Goal: Task Accomplishment & Management: Manage account settings

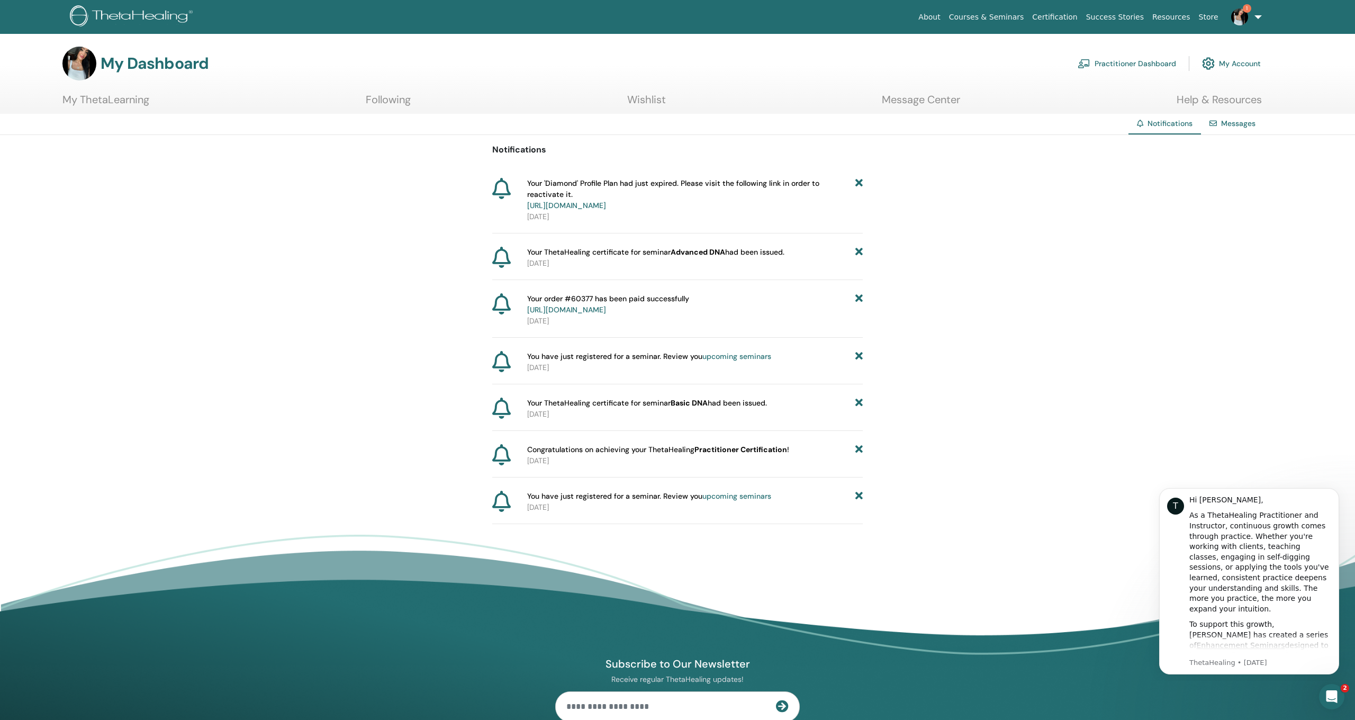
click at [110, 100] on link "My ThetaLearning" at bounding box center [105, 103] width 87 height 21
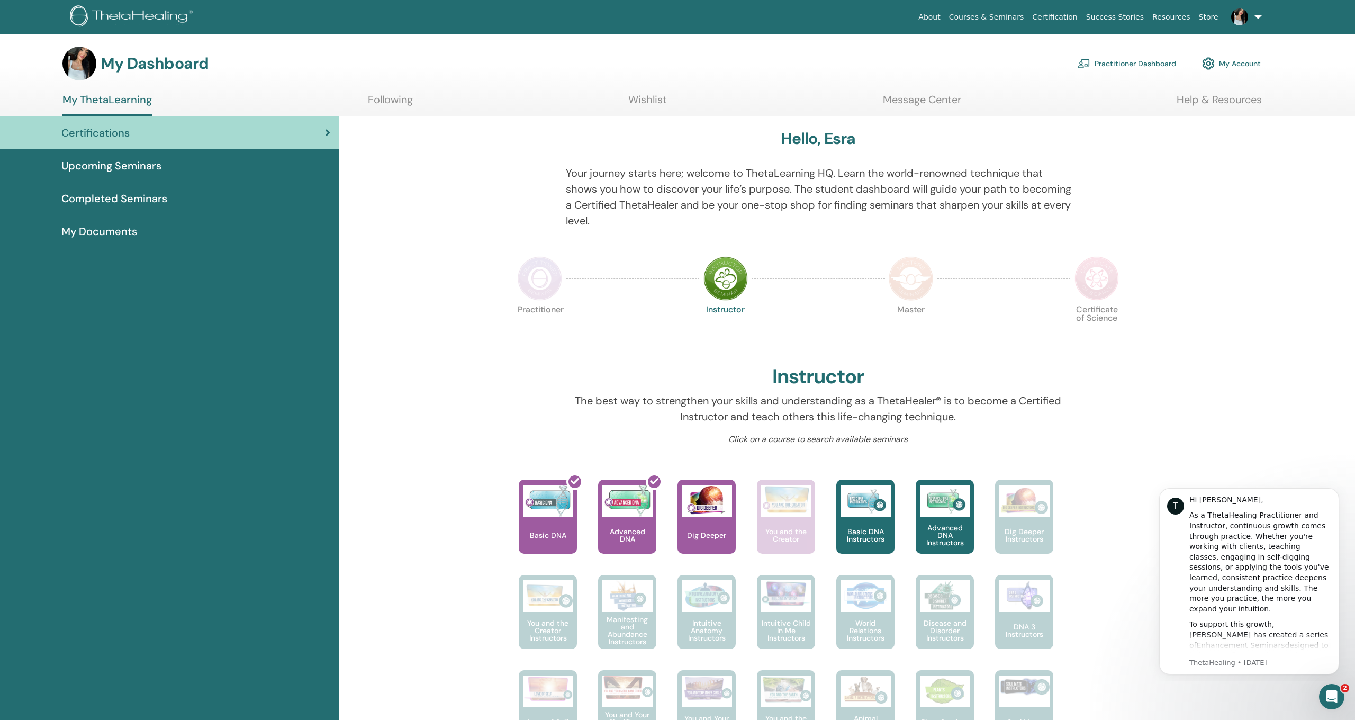
click at [1237, 59] on link "My Account" at bounding box center [1231, 63] width 59 height 23
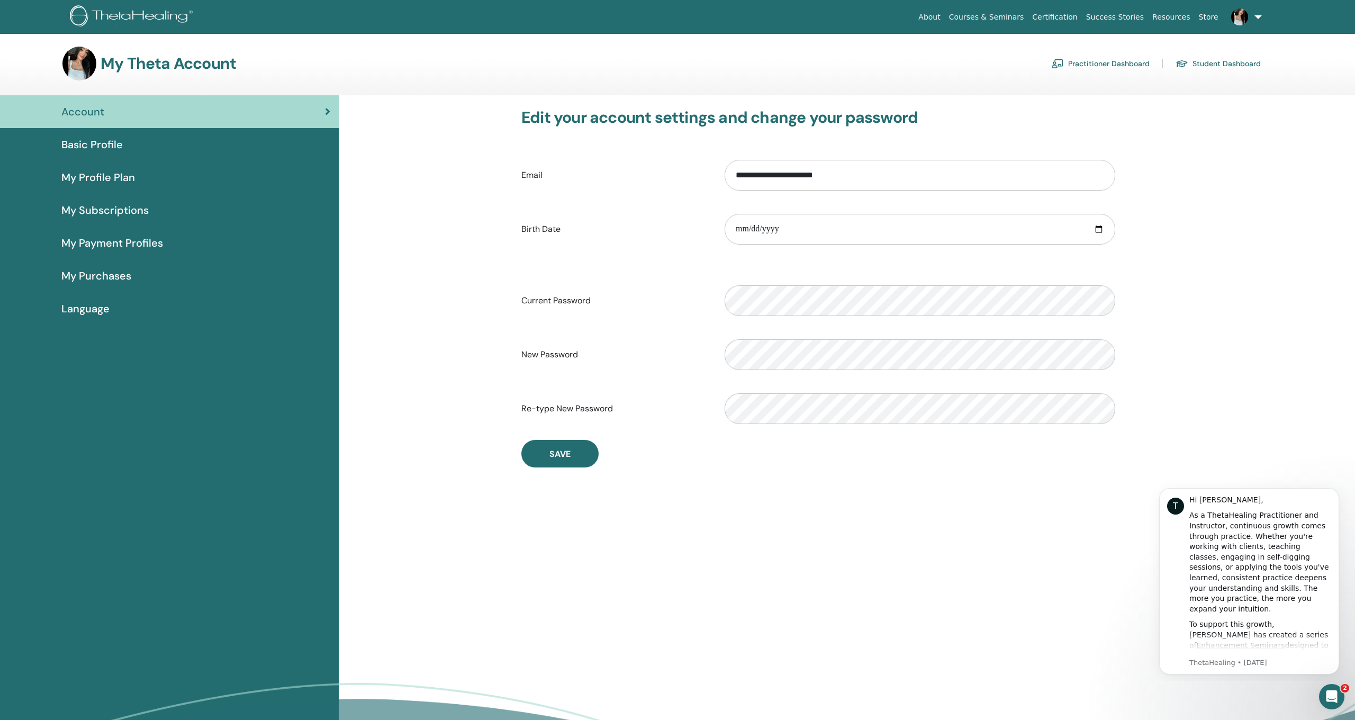
scroll to position [-1, 0]
click at [122, 176] on span "My Profile Plan" at bounding box center [98, 177] width 74 height 16
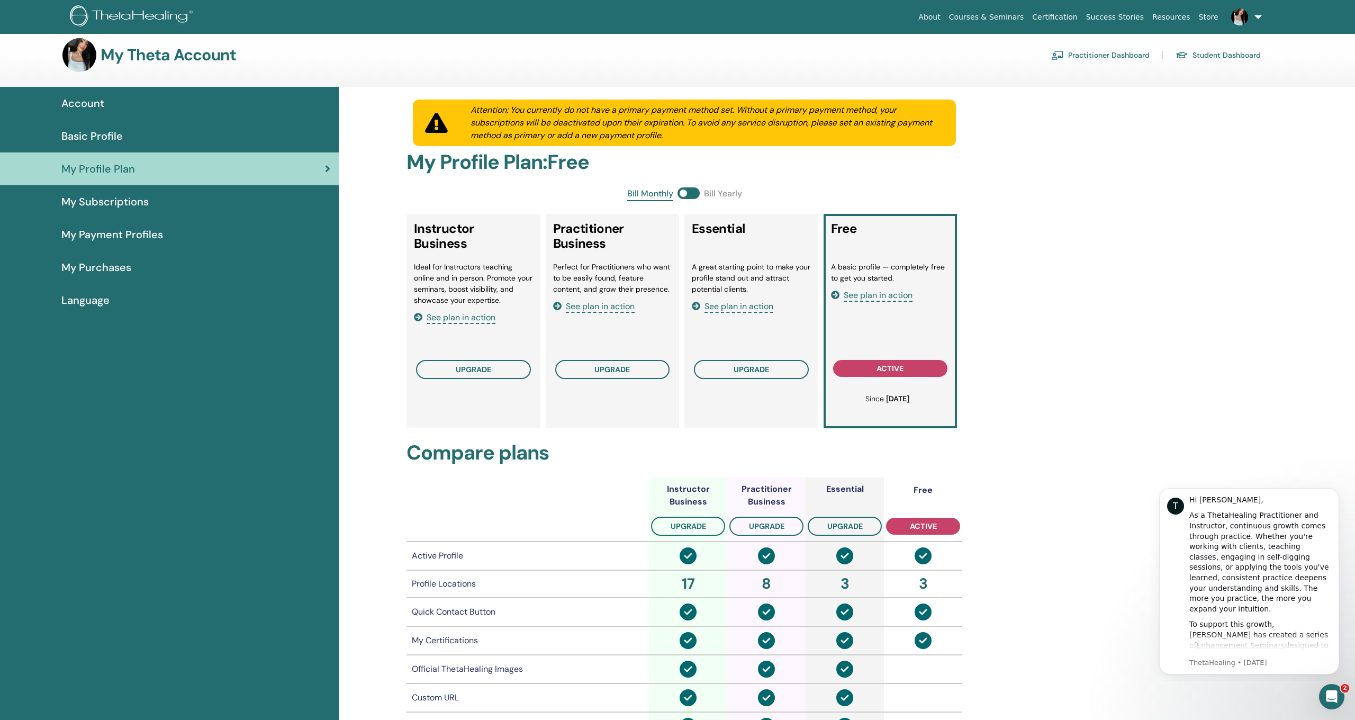
scroll to position [7, 0]
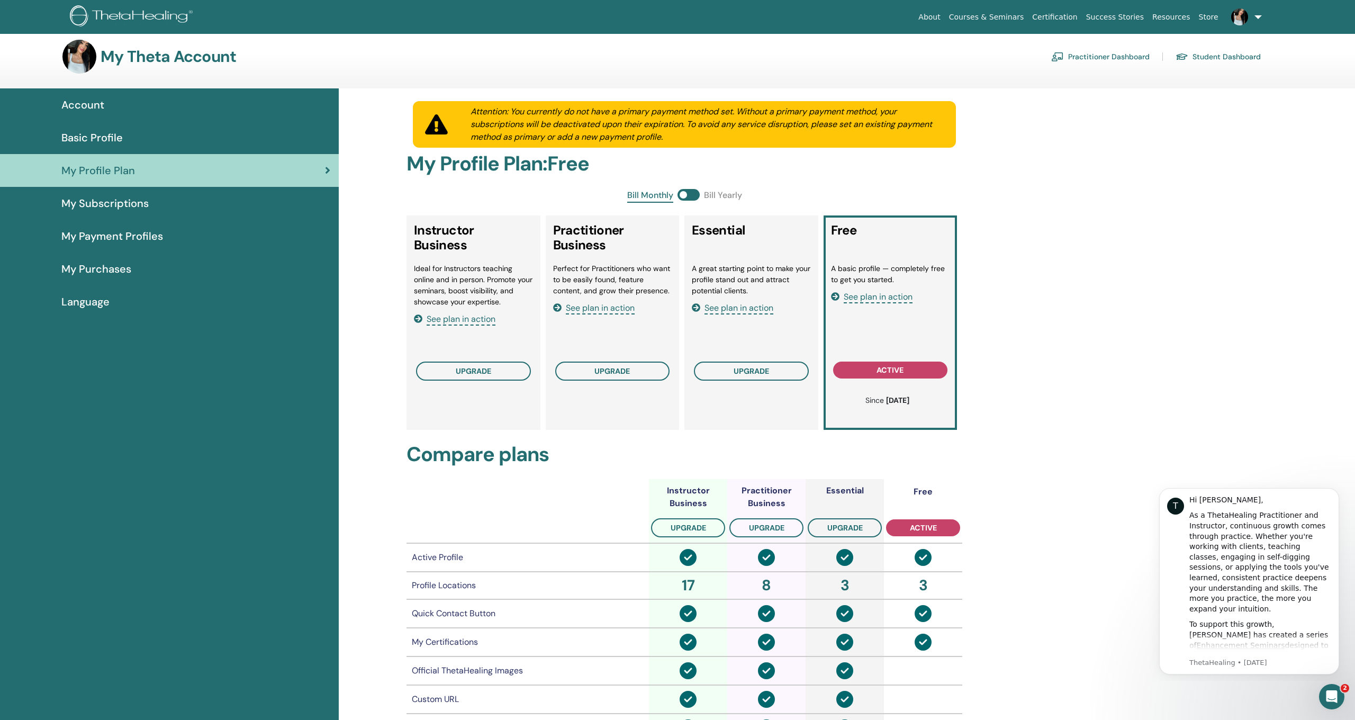
click at [110, 133] on span "Basic Profile" at bounding box center [91, 138] width 61 height 16
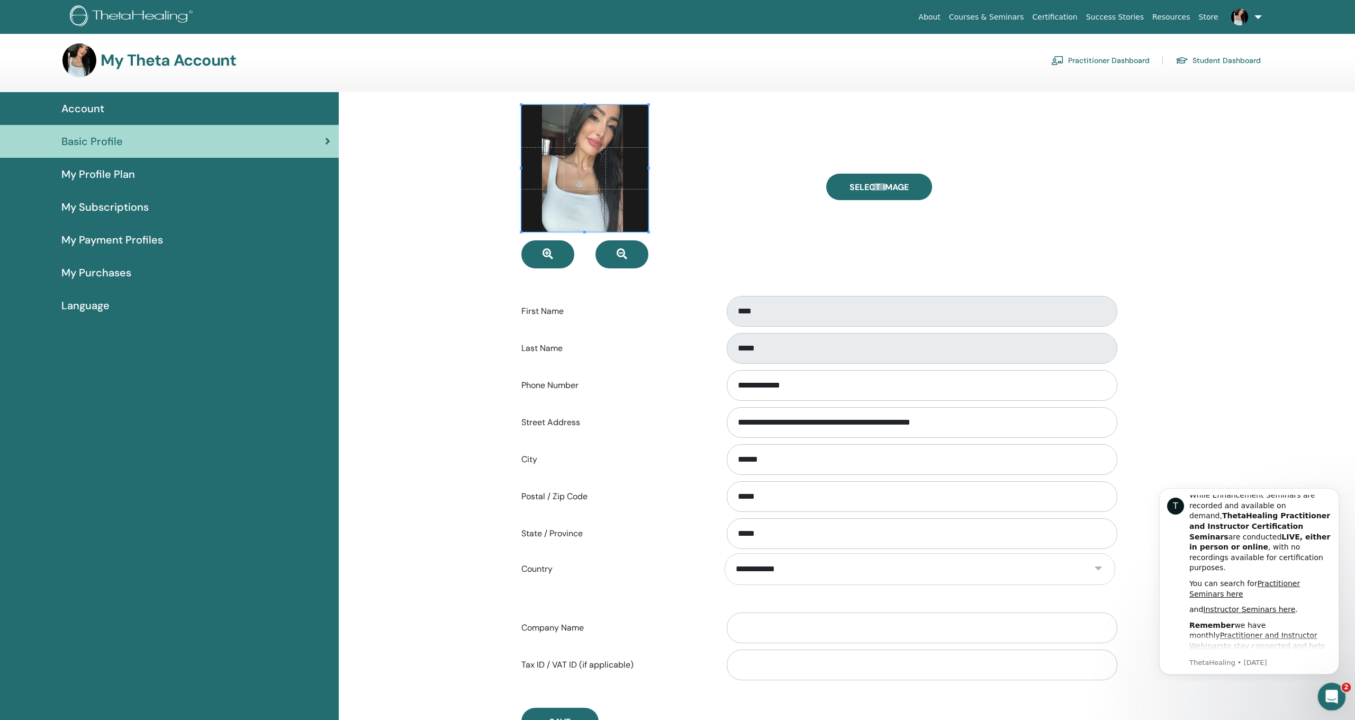
click at [1336, 692] on icon "Open Intercom Messenger" at bounding box center [1330, 694] width 17 height 17
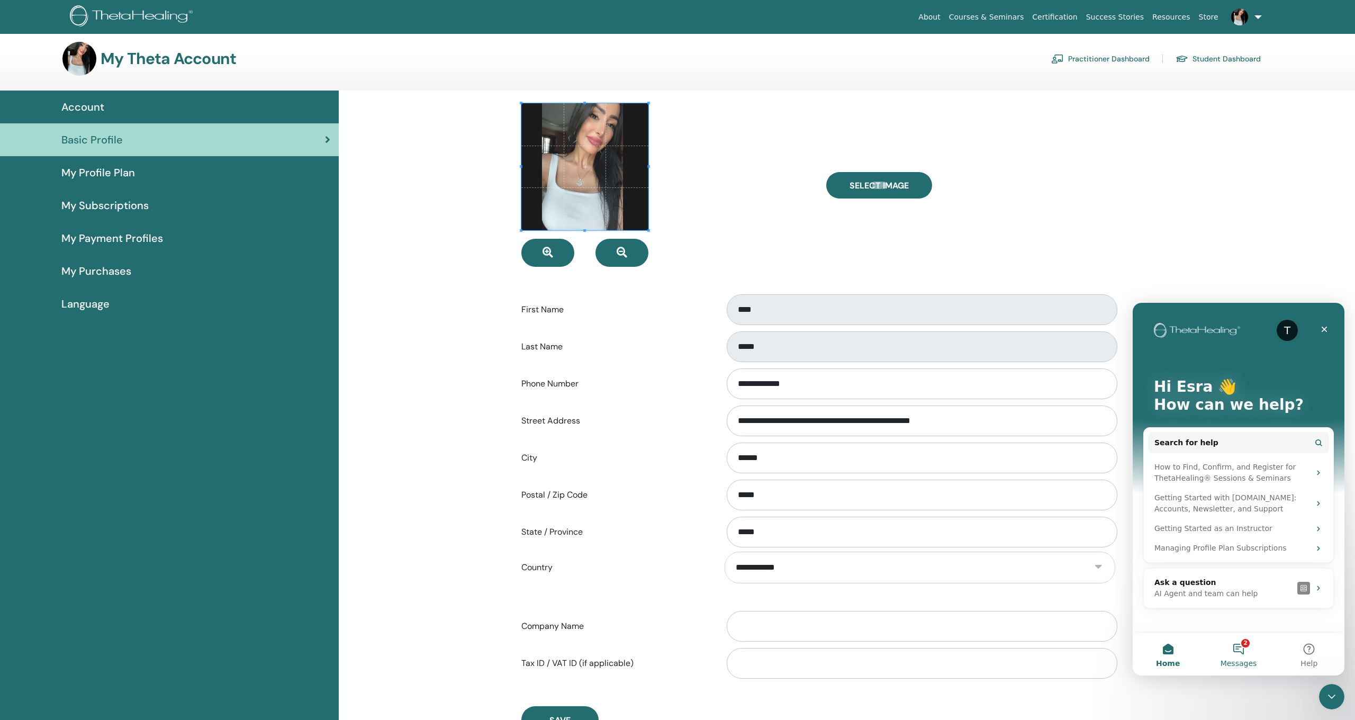
click at [1241, 646] on button "2 Messages" at bounding box center [1238, 654] width 70 height 42
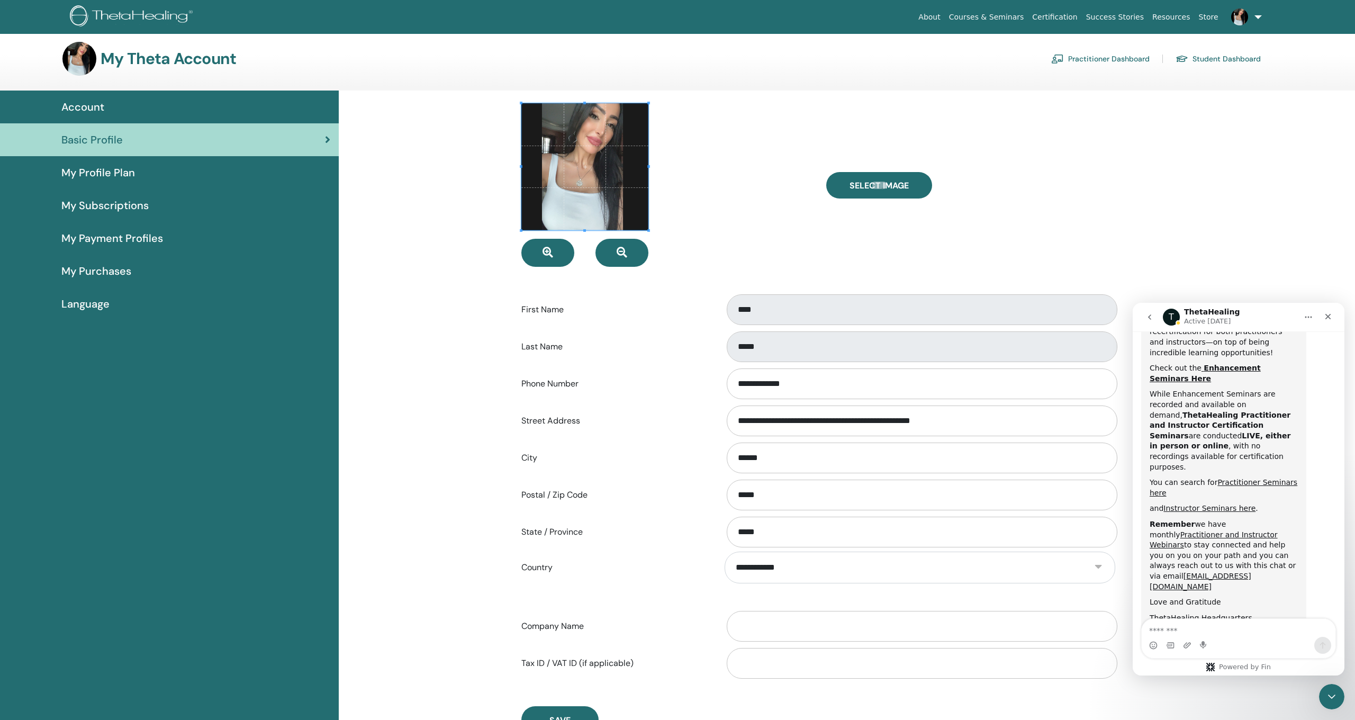
scroll to position [573, 0]
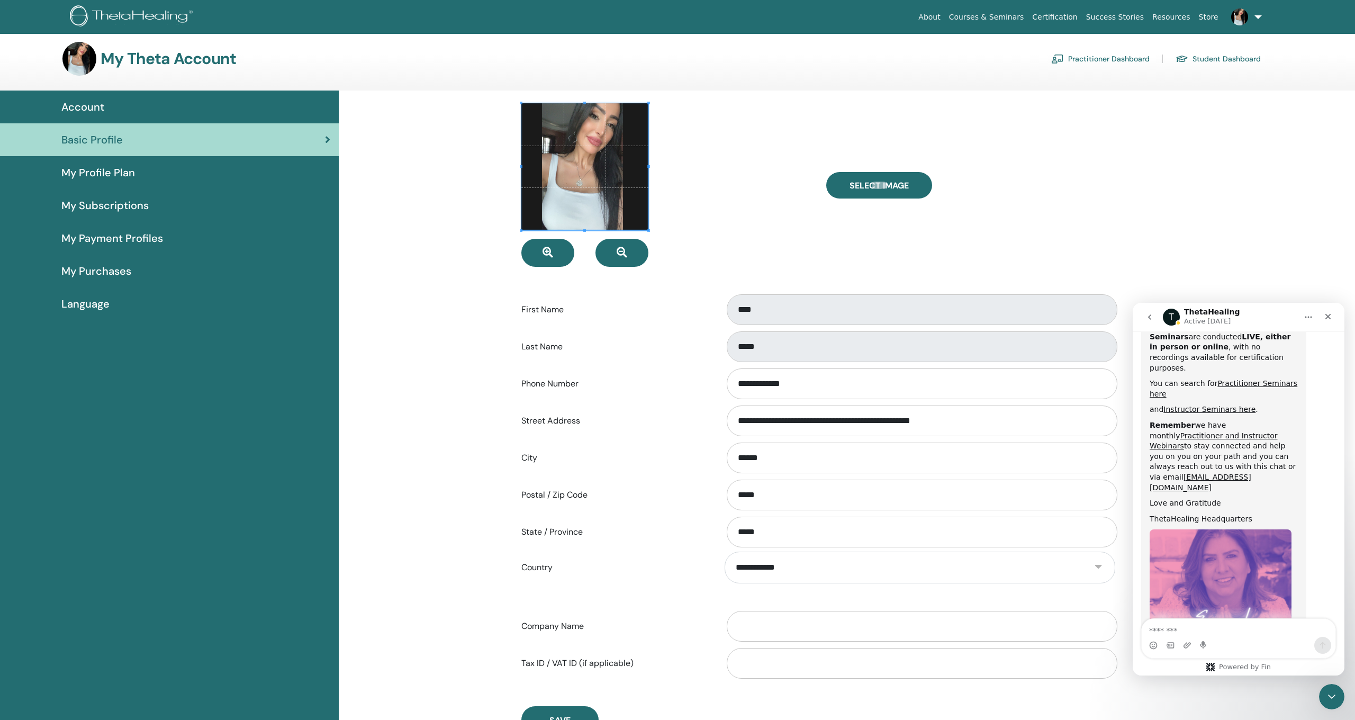
click at [1153, 318] on icon "go back" at bounding box center [1149, 317] width 8 height 8
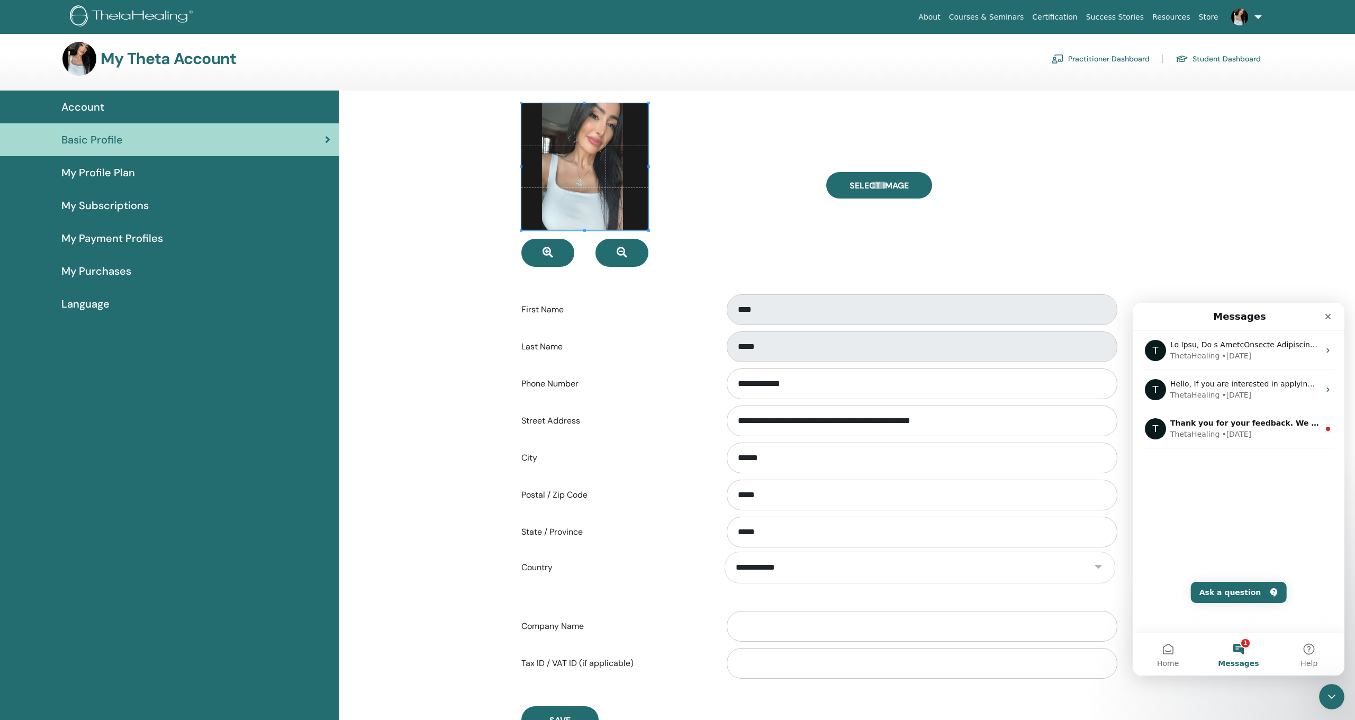
scroll to position [0, 0]
click at [1253, 429] on div "ThetaHealing • 7w ago" at bounding box center [1244, 434] width 149 height 11
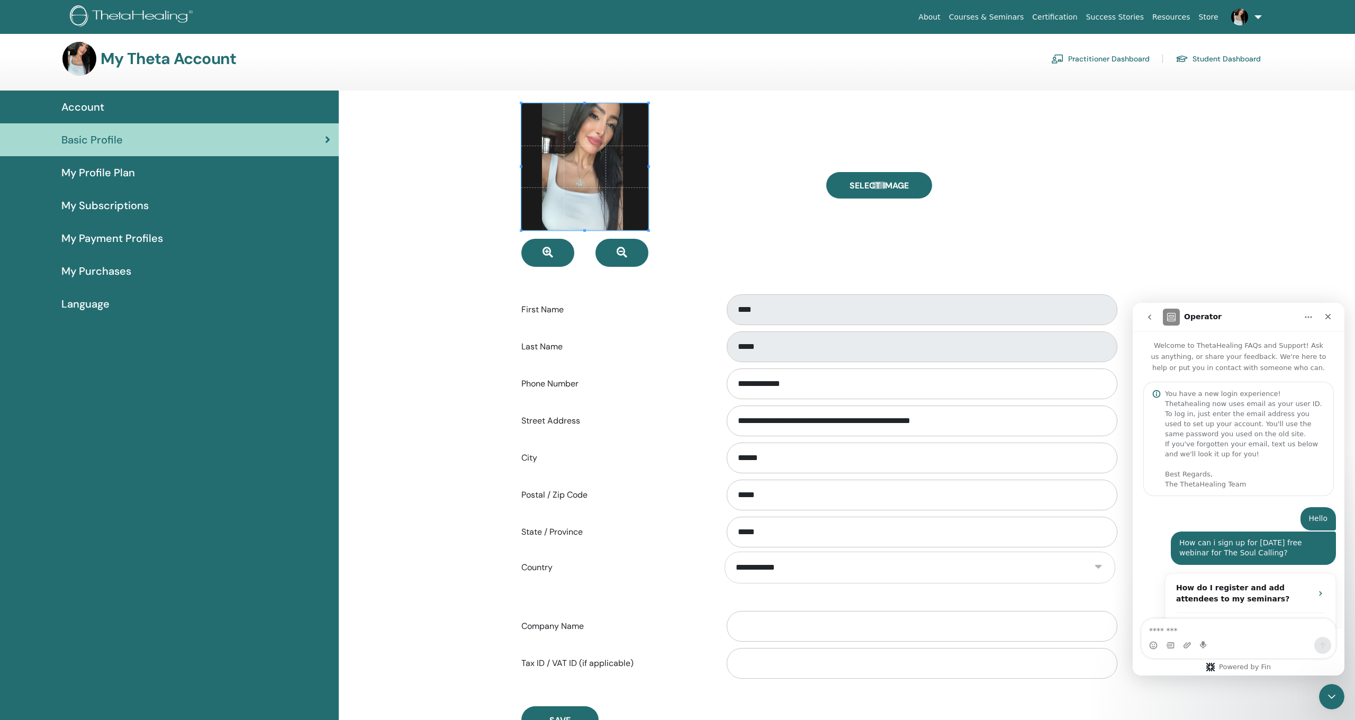
drag, startPoint x: 1255, startPoint y: 510, endPoint x: 1247, endPoint y: 511, distance: 8.5
click at [1248, 510] on div "Hello Esra • 7w ago" at bounding box center [1238, 519] width 195 height 24
click at [1228, 633] on textarea "Message…" at bounding box center [1239, 628] width 194 height 18
type textarea "**********"
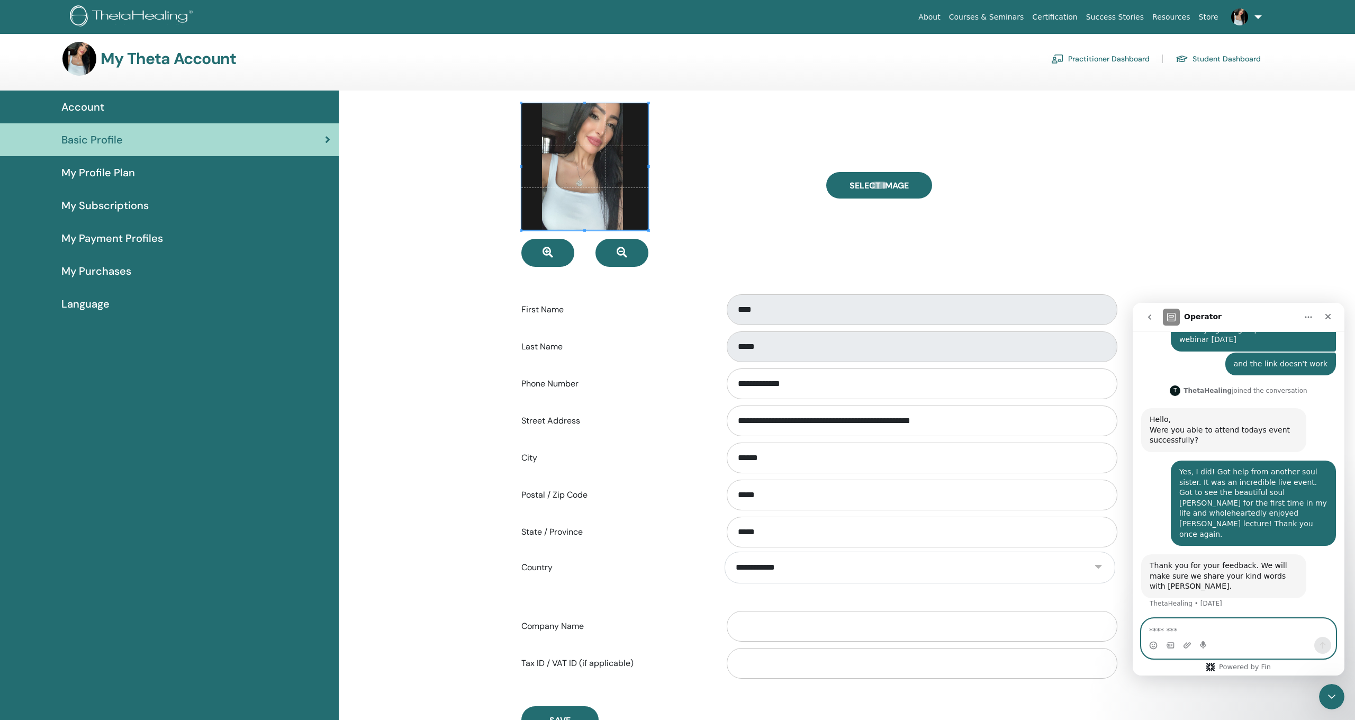
scroll to position [644, 0]
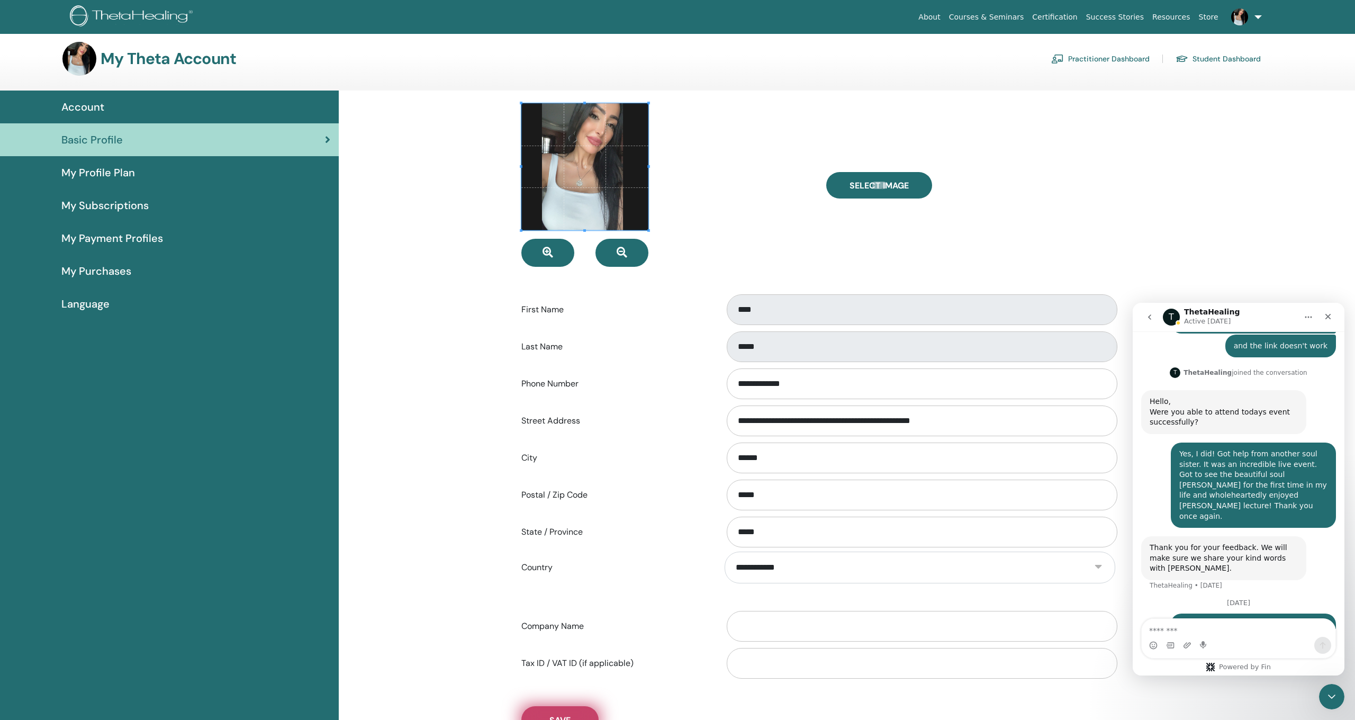
click at [553, 715] on span "Save" at bounding box center [559, 720] width 21 height 11
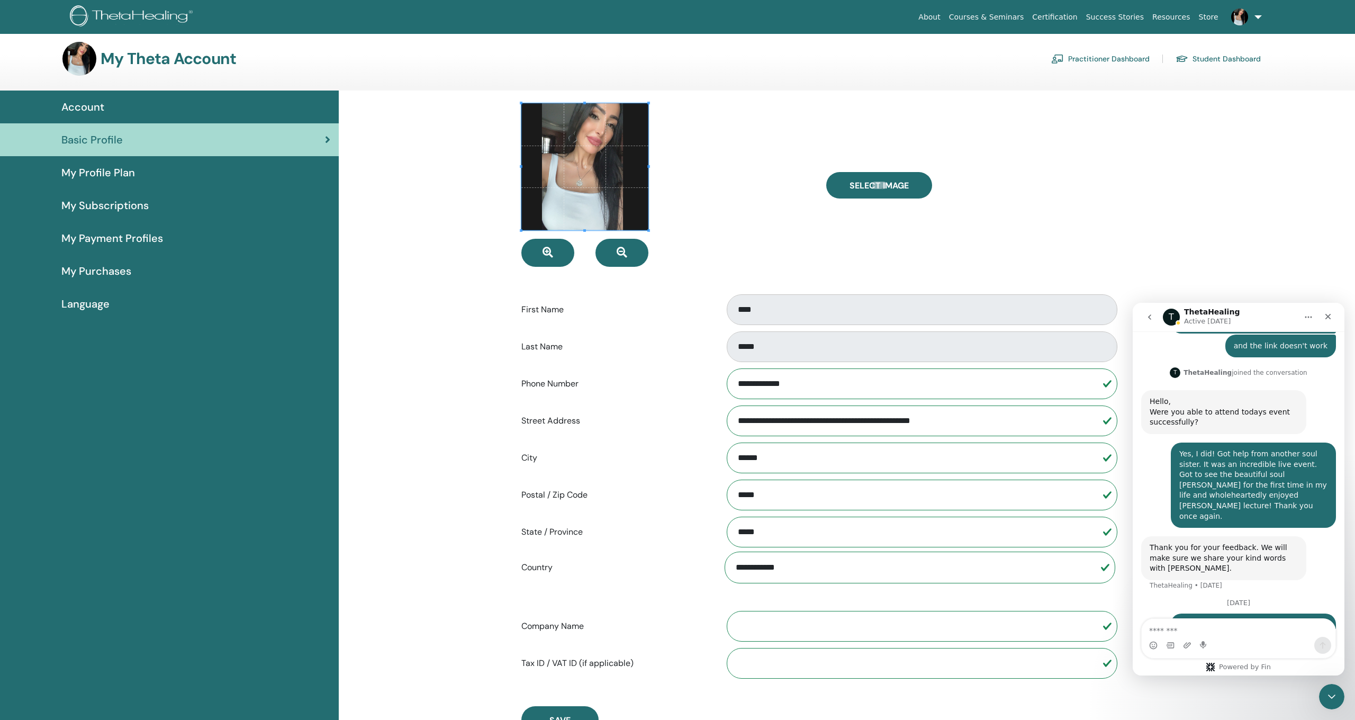
click at [97, 100] on span "Account" at bounding box center [82, 107] width 43 height 16
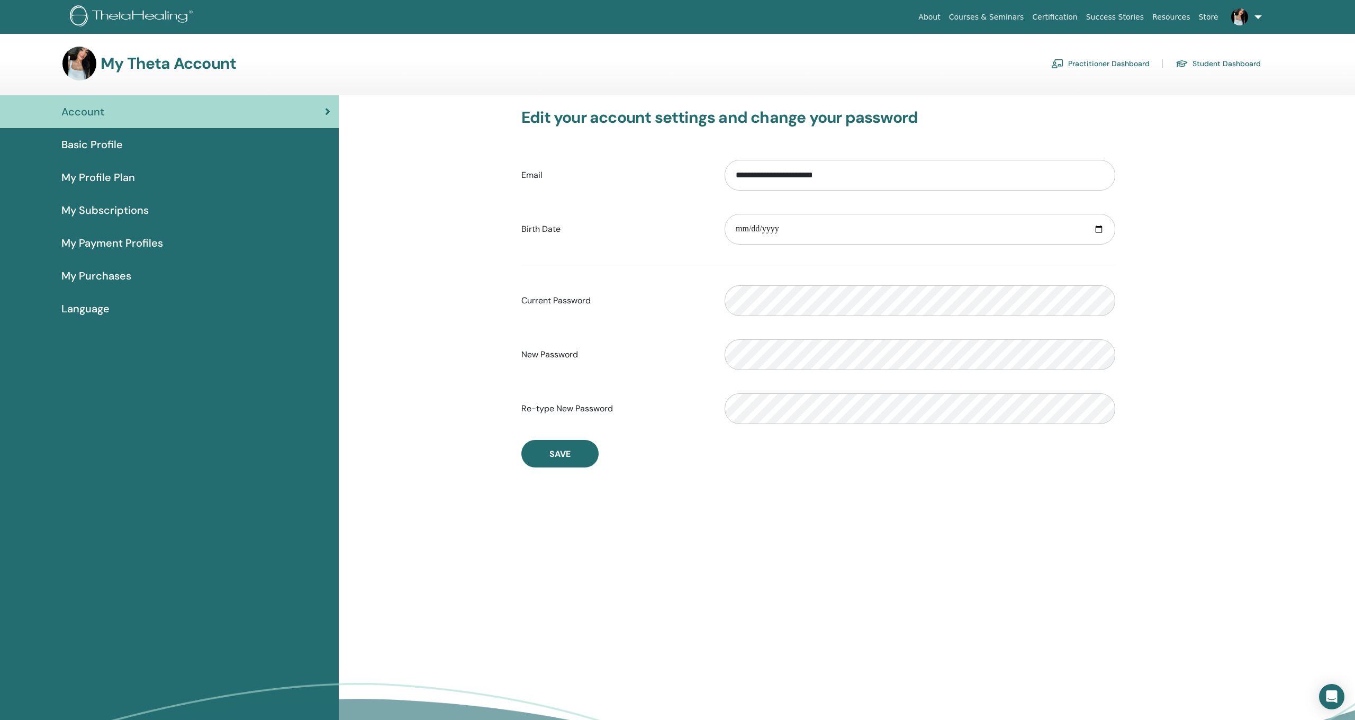
click at [1083, 60] on link "Practitioner Dashboard" at bounding box center [1100, 63] width 98 height 17
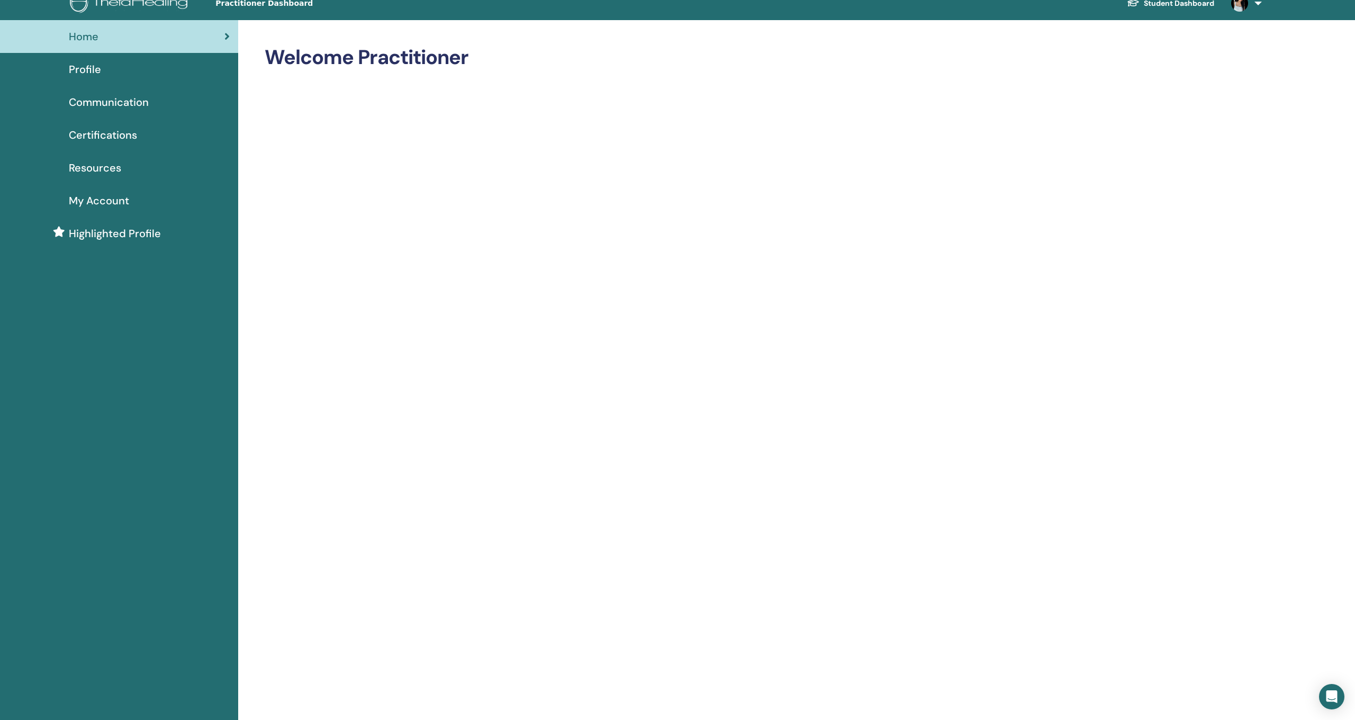
scroll to position [15, 0]
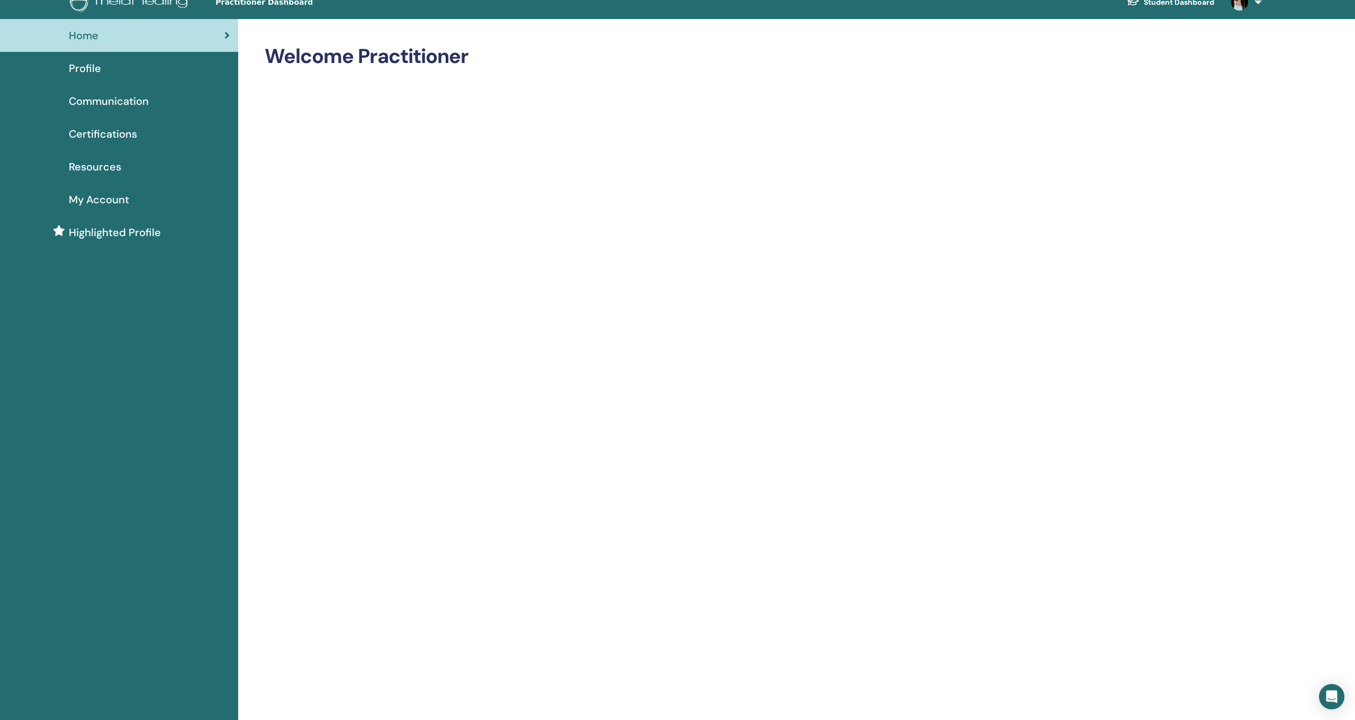
click at [88, 76] on link "Profile" at bounding box center [119, 68] width 238 height 33
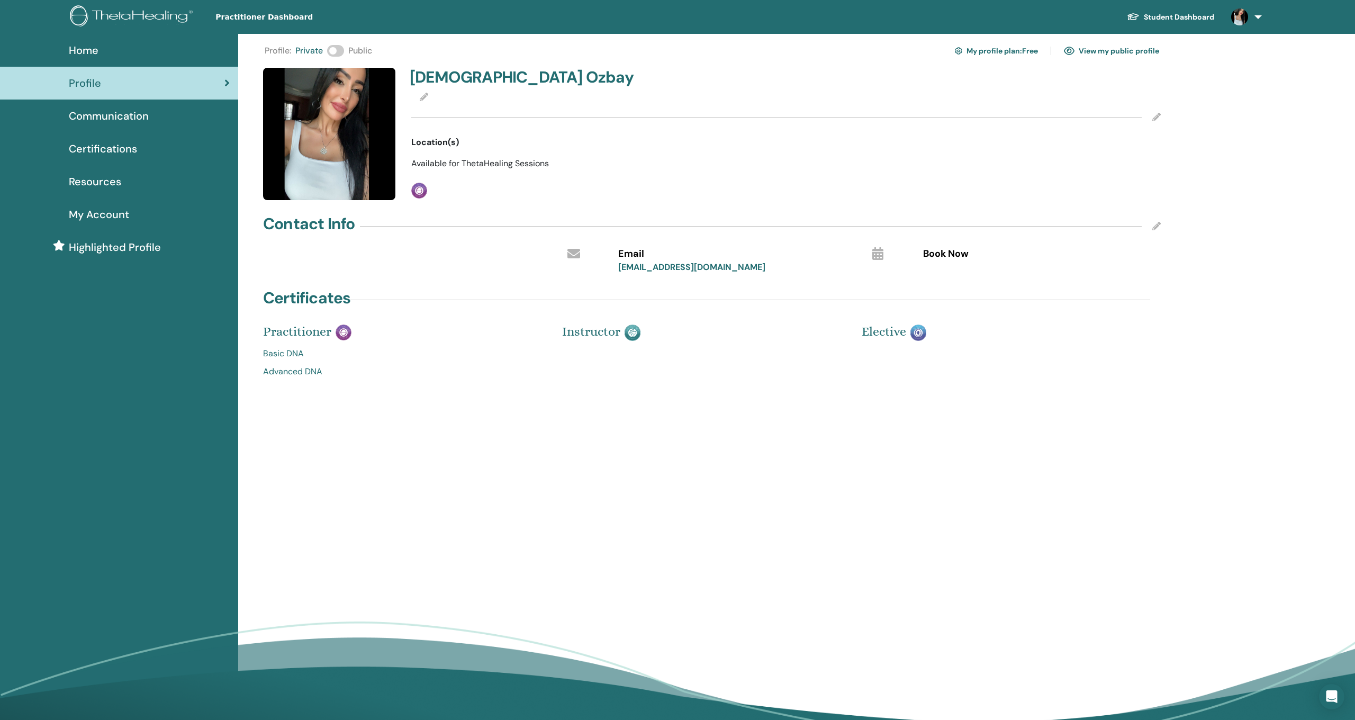
click at [1134, 50] on link "View my public profile" at bounding box center [1111, 50] width 95 height 17
click at [920, 332] on img at bounding box center [918, 332] width 16 height 16
click at [420, 192] on img at bounding box center [419, 191] width 16 height 16
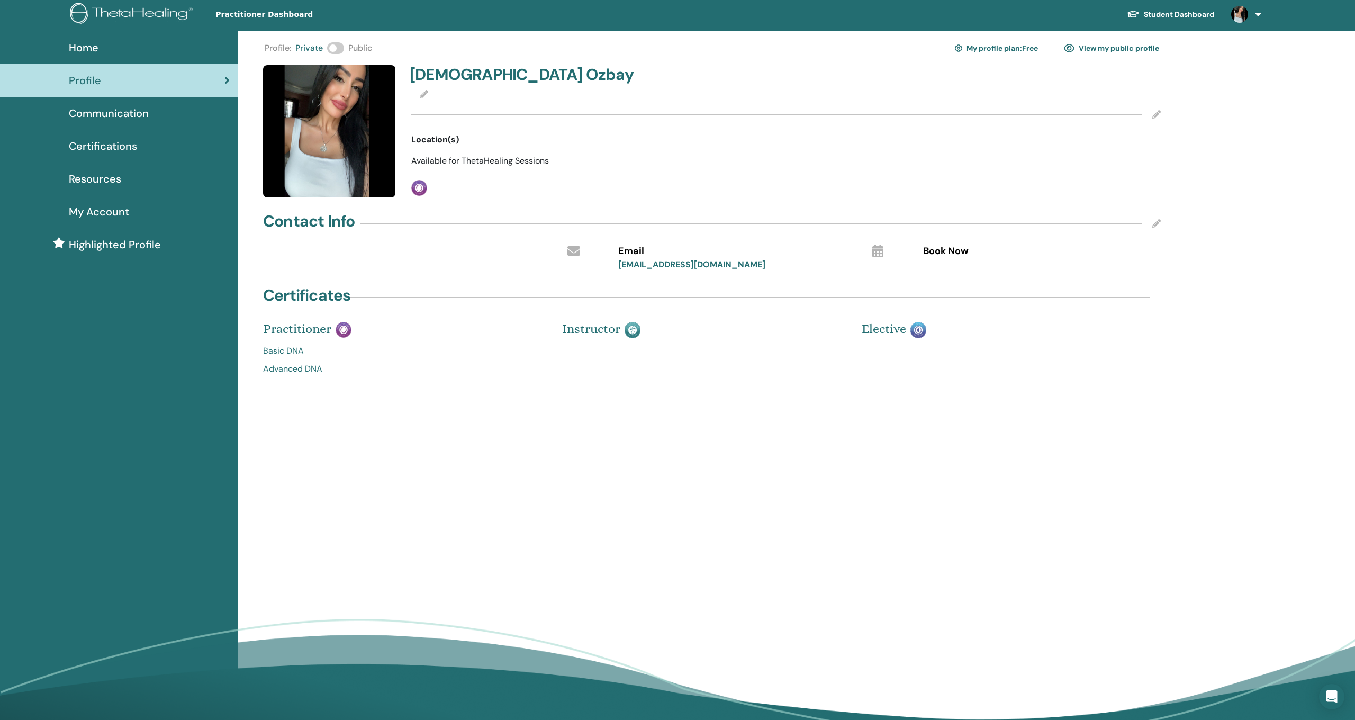
click at [1155, 113] on icon at bounding box center [1156, 114] width 8 height 8
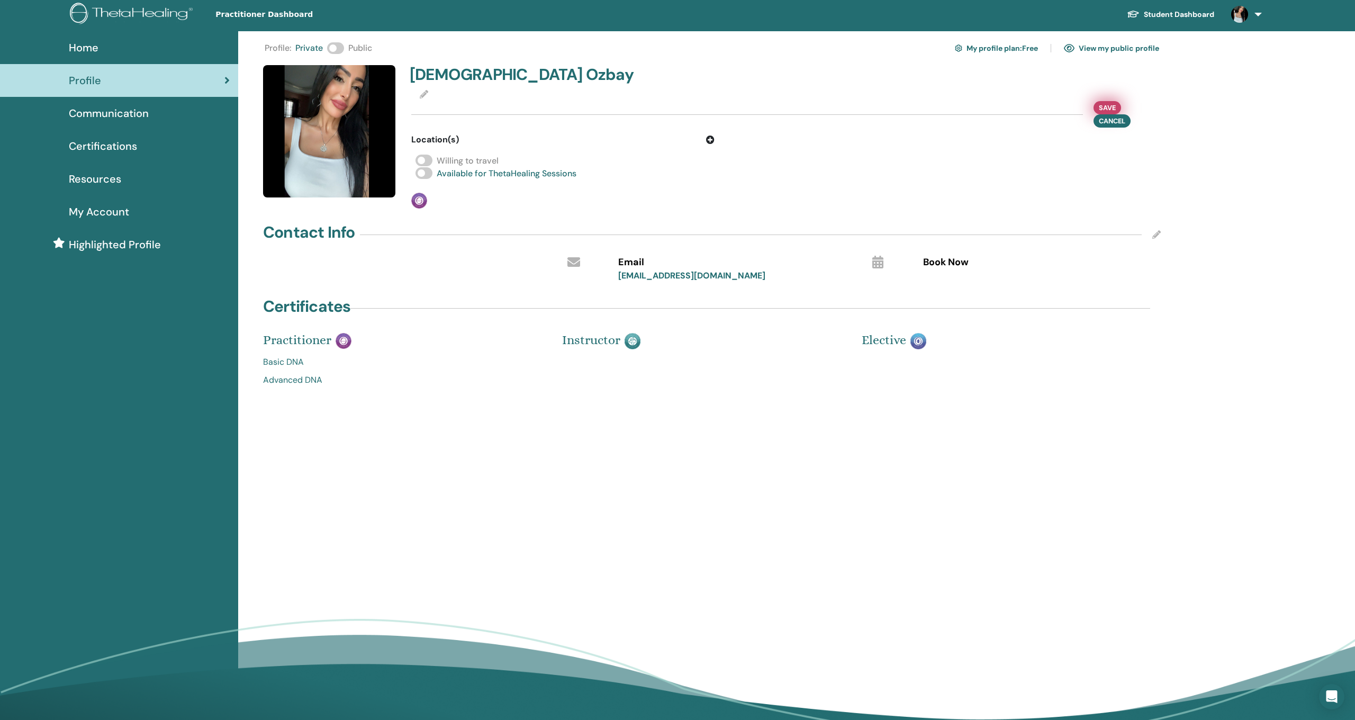
click at [1109, 103] on span "Save" at bounding box center [1107, 107] width 17 height 11
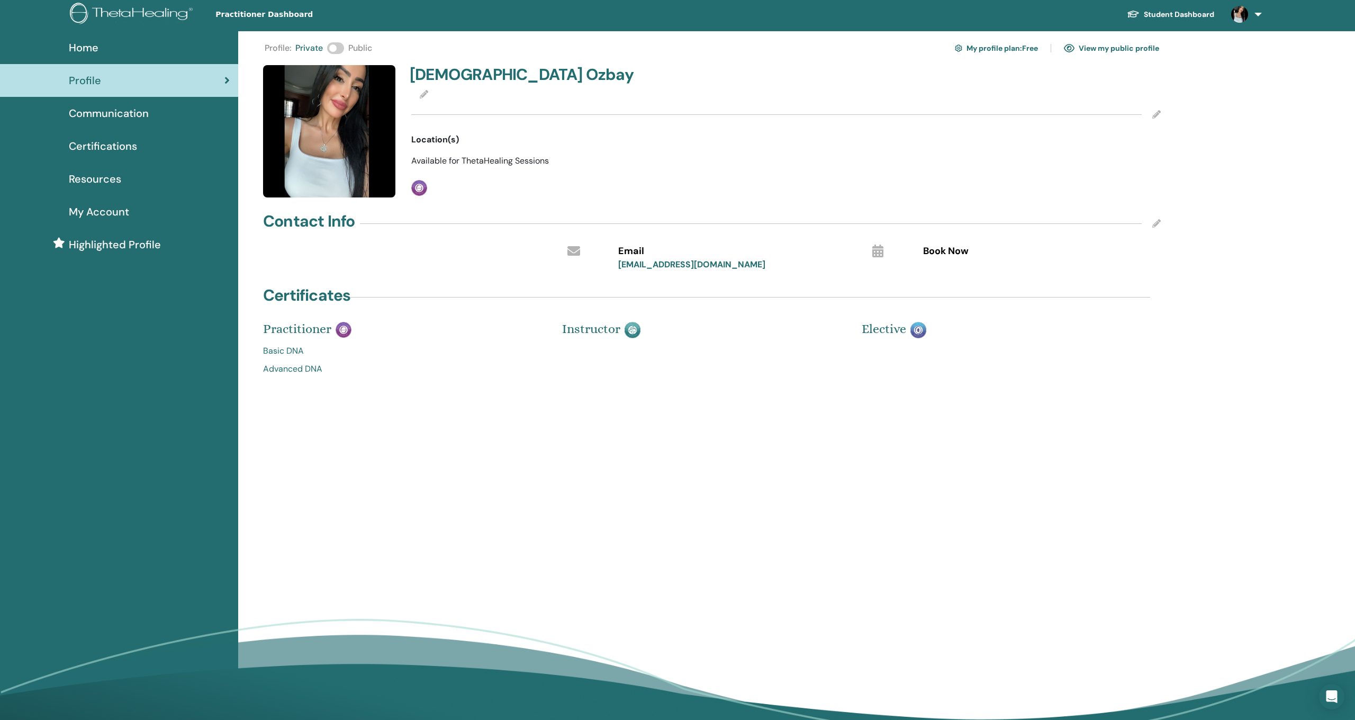
click at [422, 93] on icon at bounding box center [424, 94] width 8 height 8
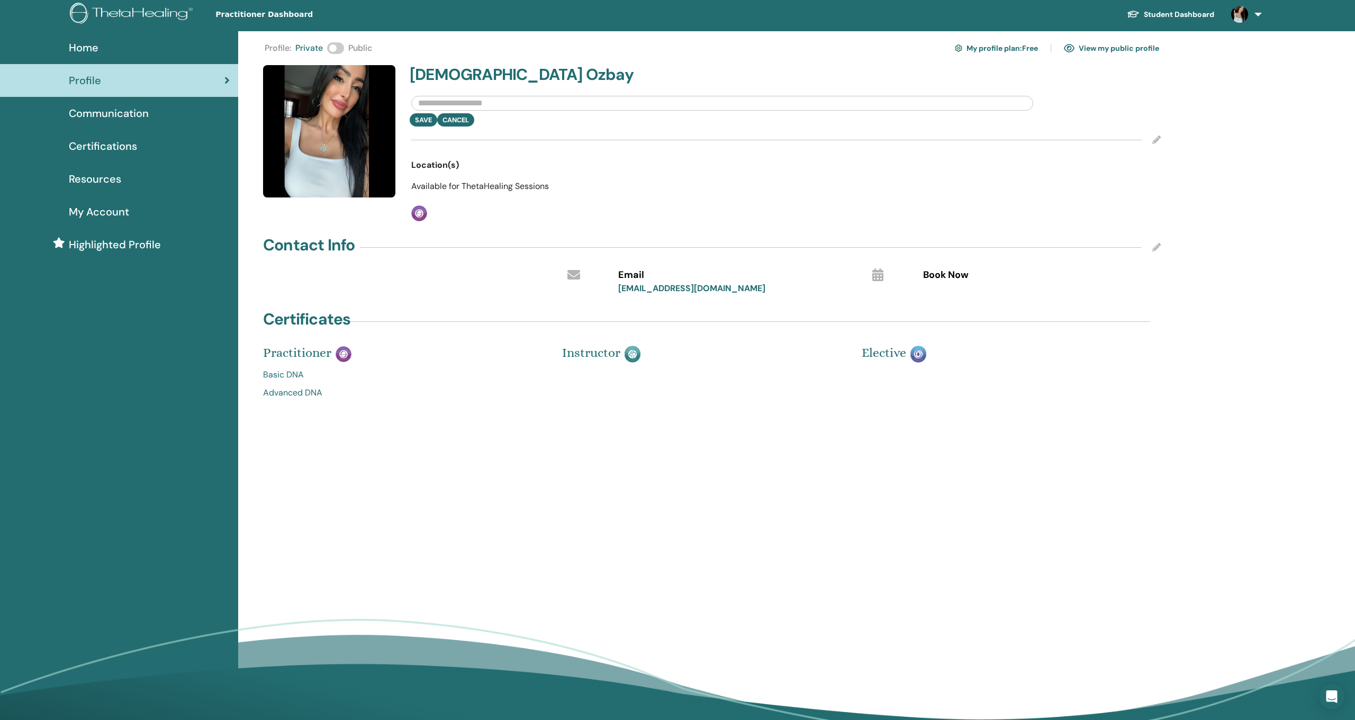
click at [1158, 138] on icon at bounding box center [1156, 139] width 8 height 8
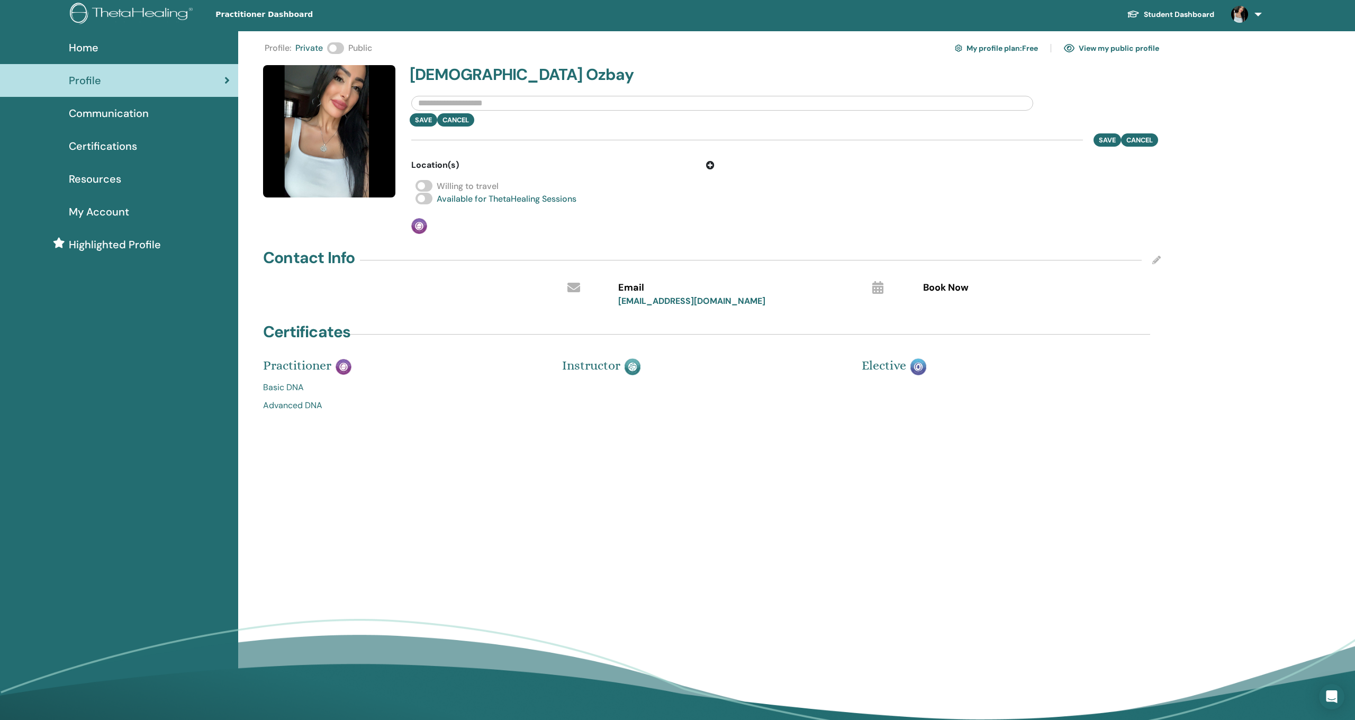
click at [1156, 259] on icon at bounding box center [1156, 260] width 8 height 8
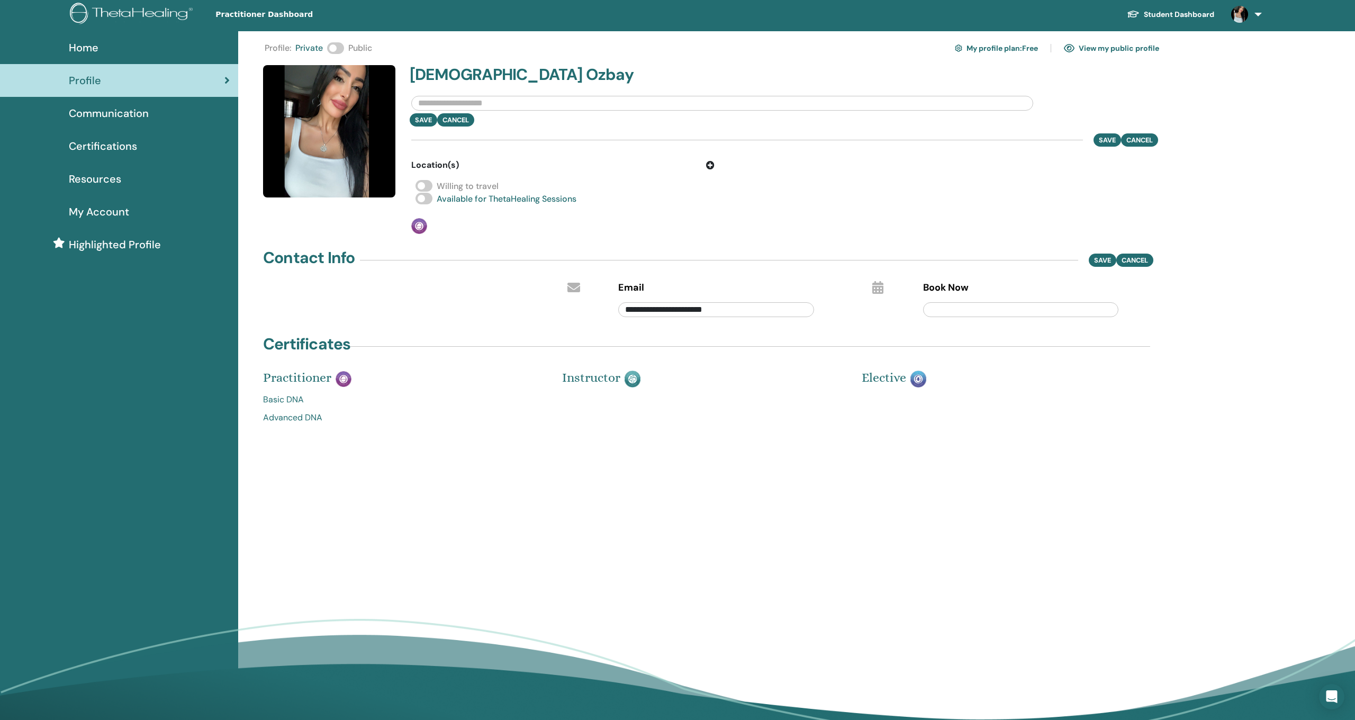
click at [1088, 308] on input "text" at bounding box center [1021, 309] width 196 height 15
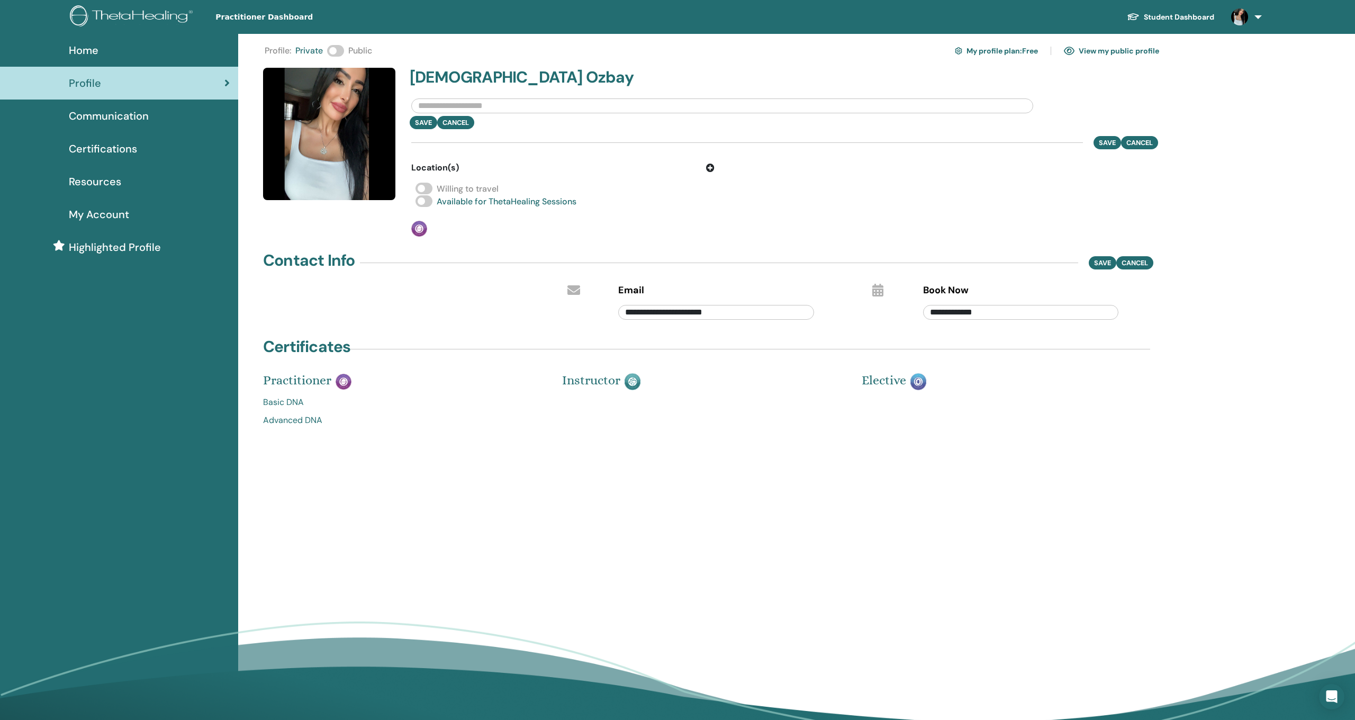
scroll to position [4, 0]
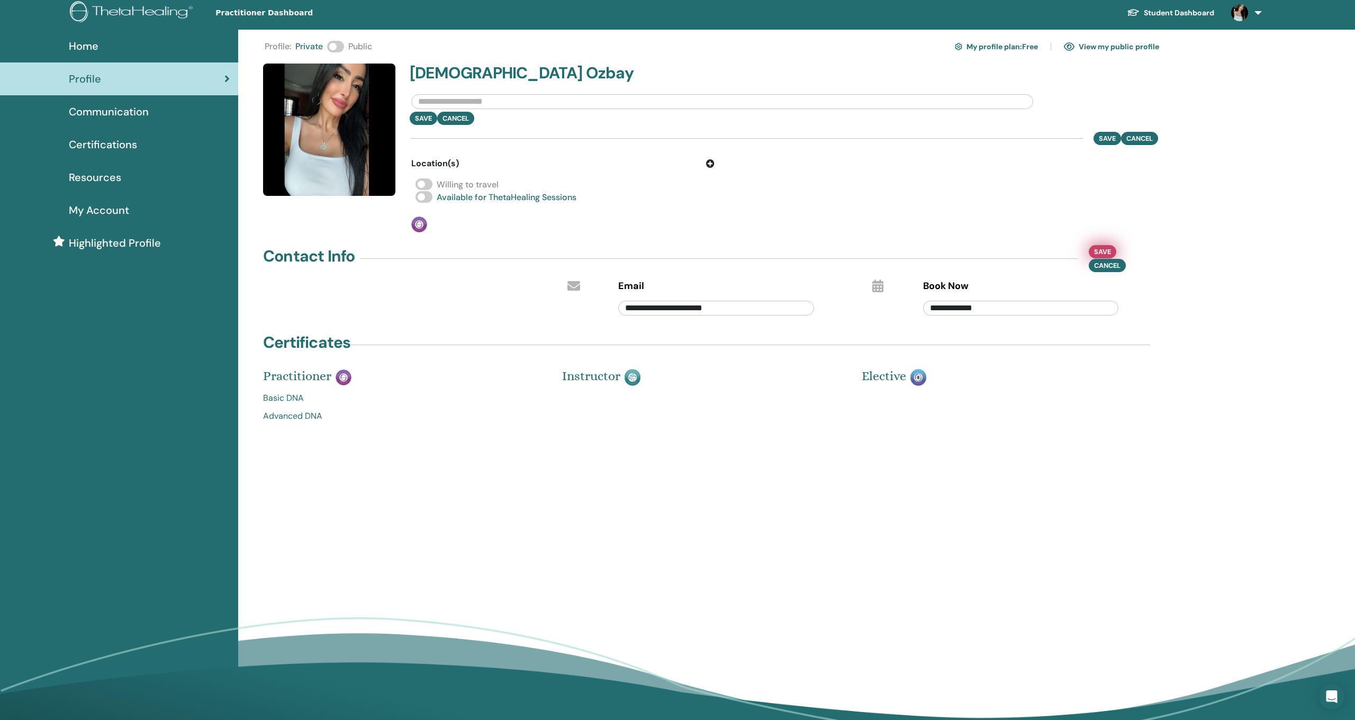
click at [1101, 248] on span "Save" at bounding box center [1102, 251] width 17 height 11
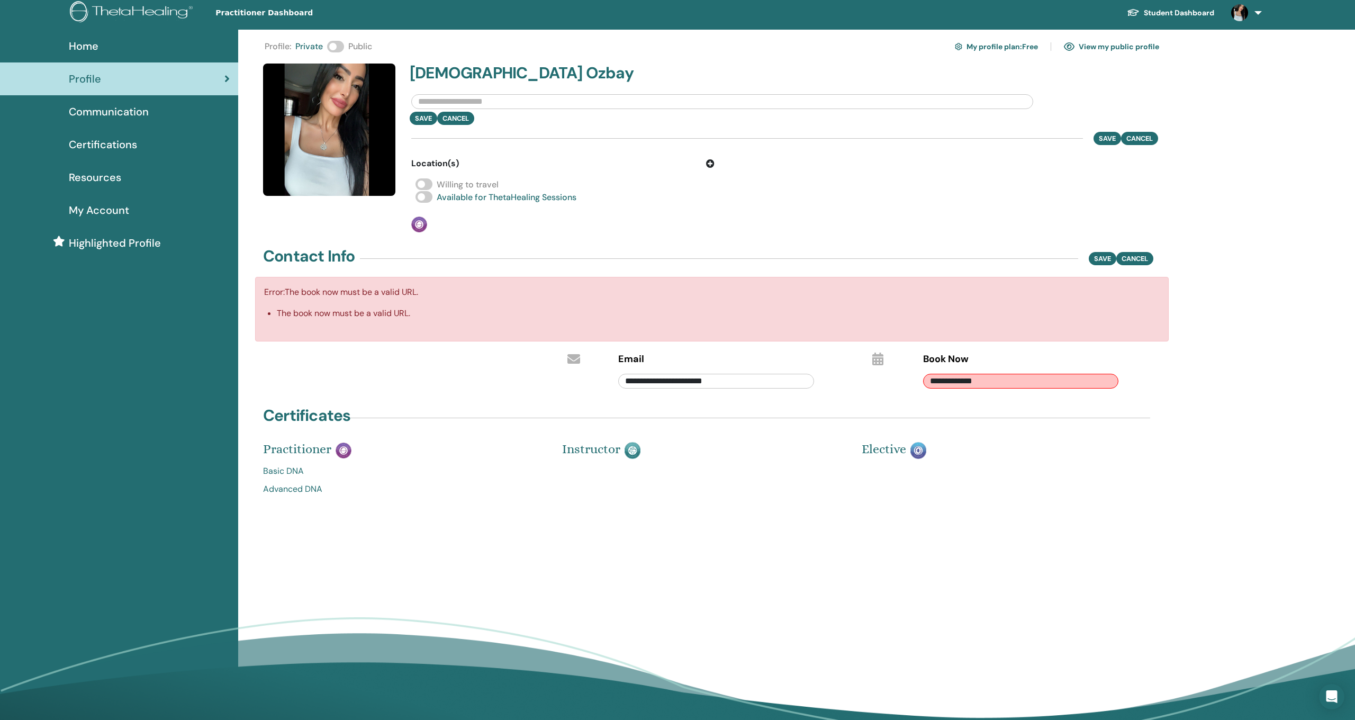
click at [1047, 378] on input "**********" at bounding box center [1021, 381] width 196 height 15
type input "*"
click at [1100, 249] on span "Save" at bounding box center [1102, 251] width 17 height 11
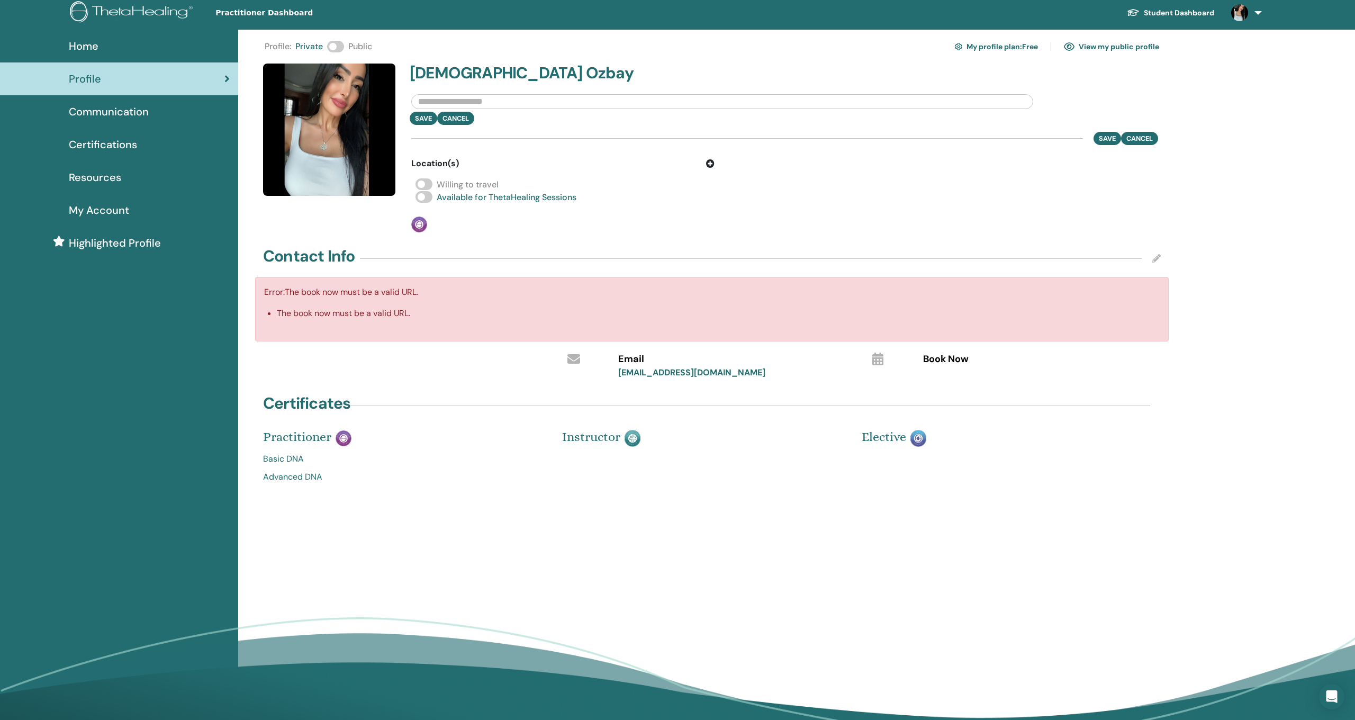
click at [1149, 225] on div "Esra Ozbay Save Cancel Save Cancel Location(s) Willing to travel Available for …" at bounding box center [786, 148] width 762 height 169
drag, startPoint x: 1072, startPoint y: 189, endPoint x: 1067, endPoint y: 191, distance: 5.4
click at [1072, 189] on div "Willing to travel" at bounding box center [785, 184] width 749 height 13
click at [1109, 43] on link "View my public profile" at bounding box center [1111, 46] width 95 height 17
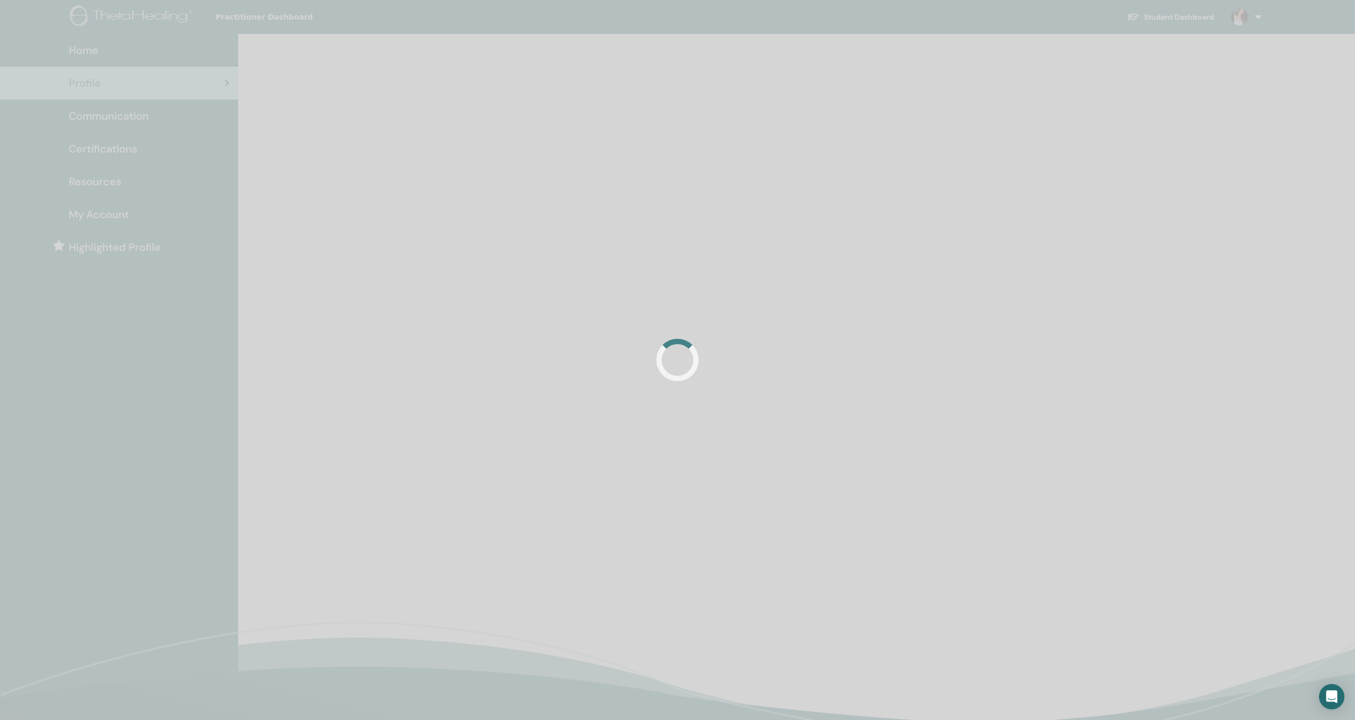
scroll to position [4, 0]
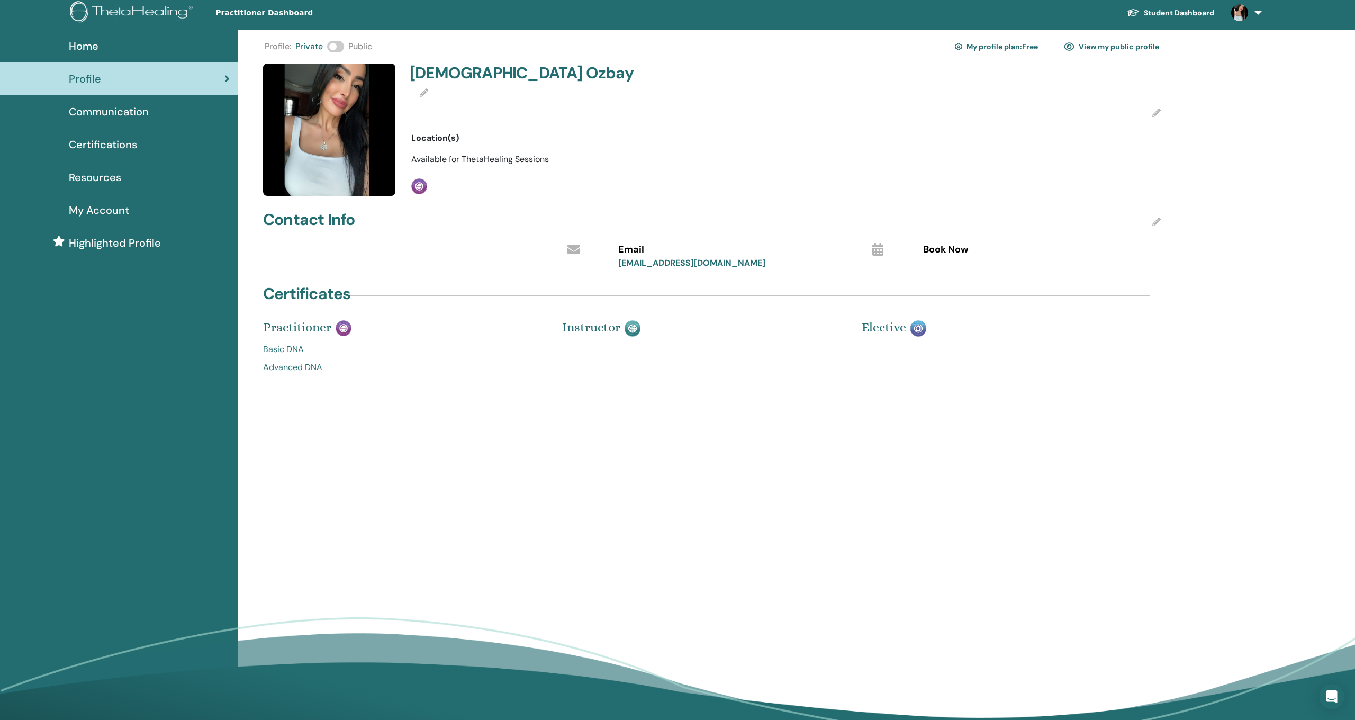
click at [1155, 111] on icon at bounding box center [1156, 113] width 8 height 8
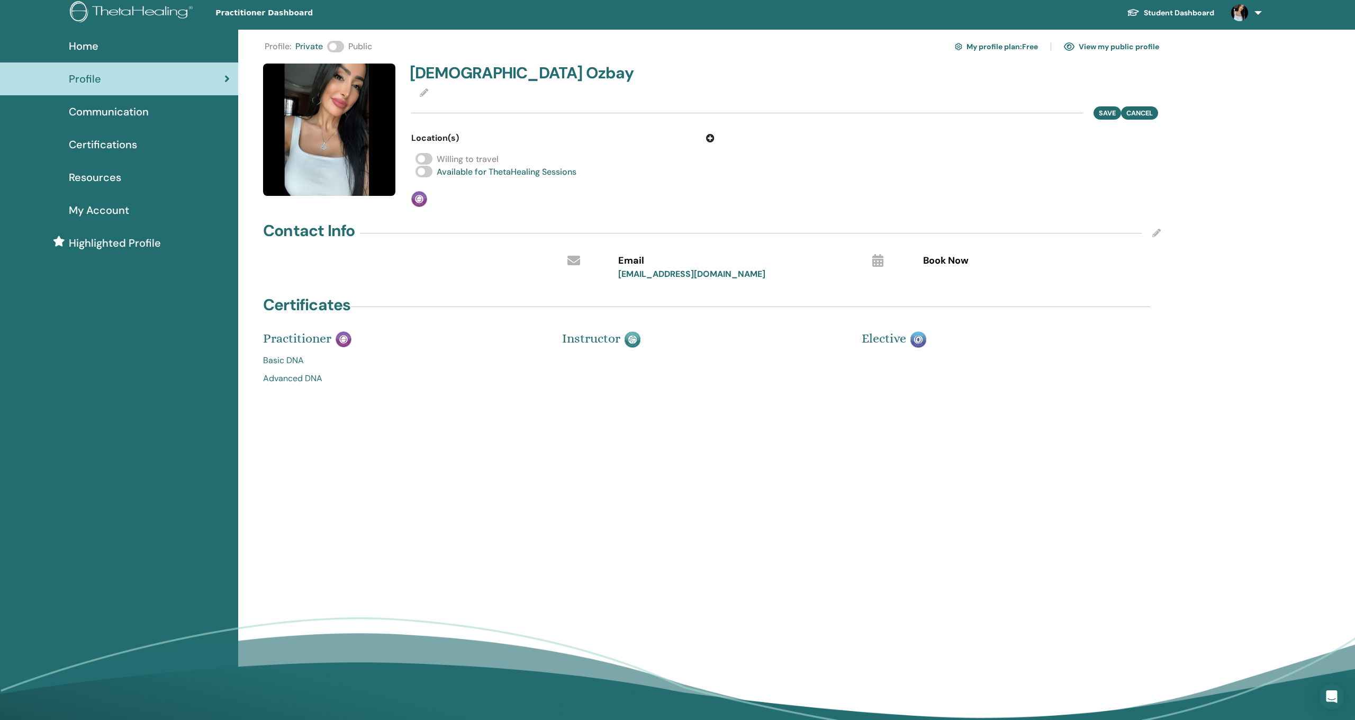
click at [421, 156] on span at bounding box center [423, 159] width 17 height 12
click at [708, 138] on icon at bounding box center [710, 138] width 8 height 8
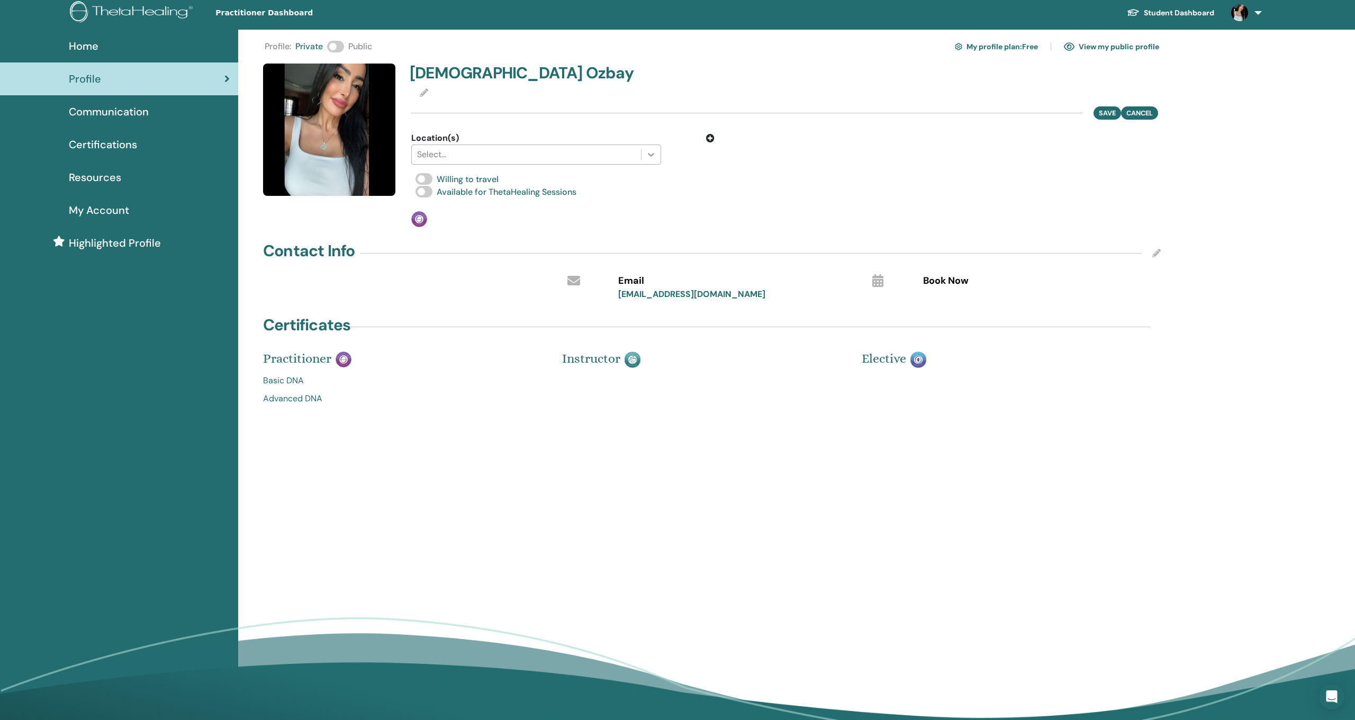
click at [652, 157] on icon at bounding box center [651, 154] width 11 height 11
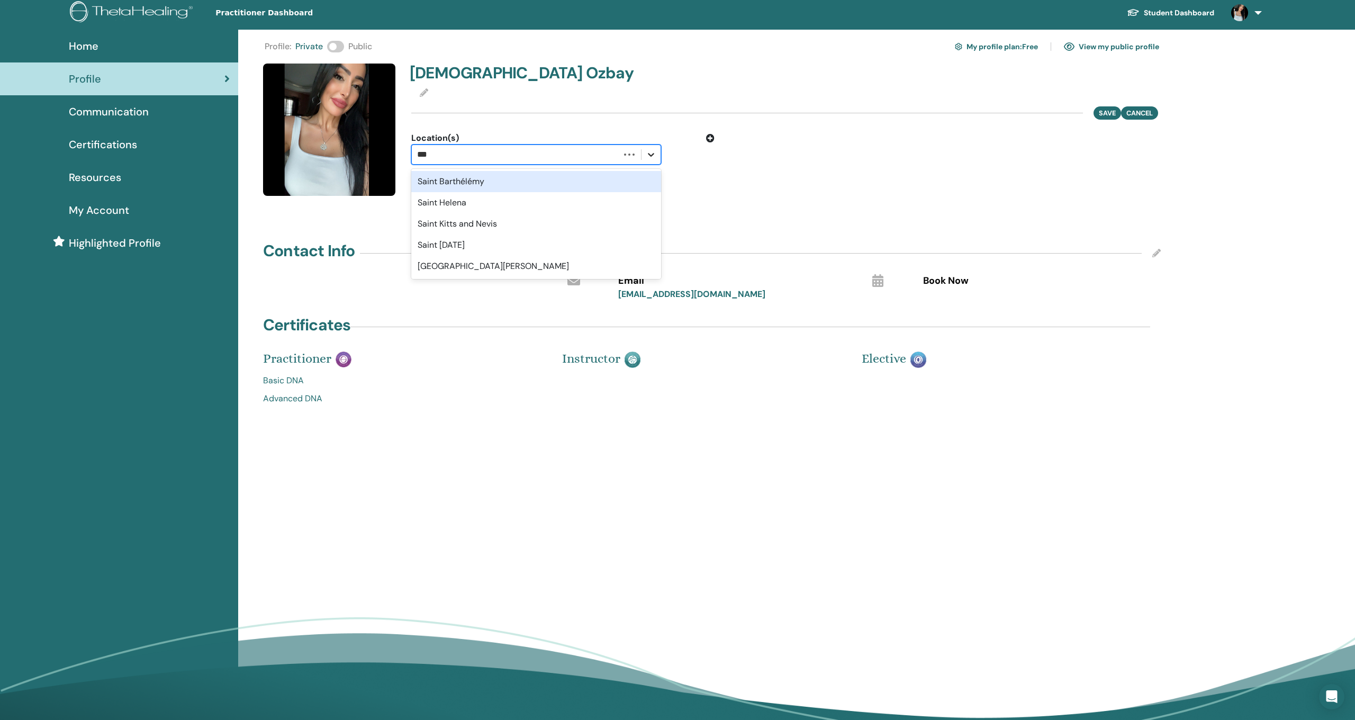
type input "****"
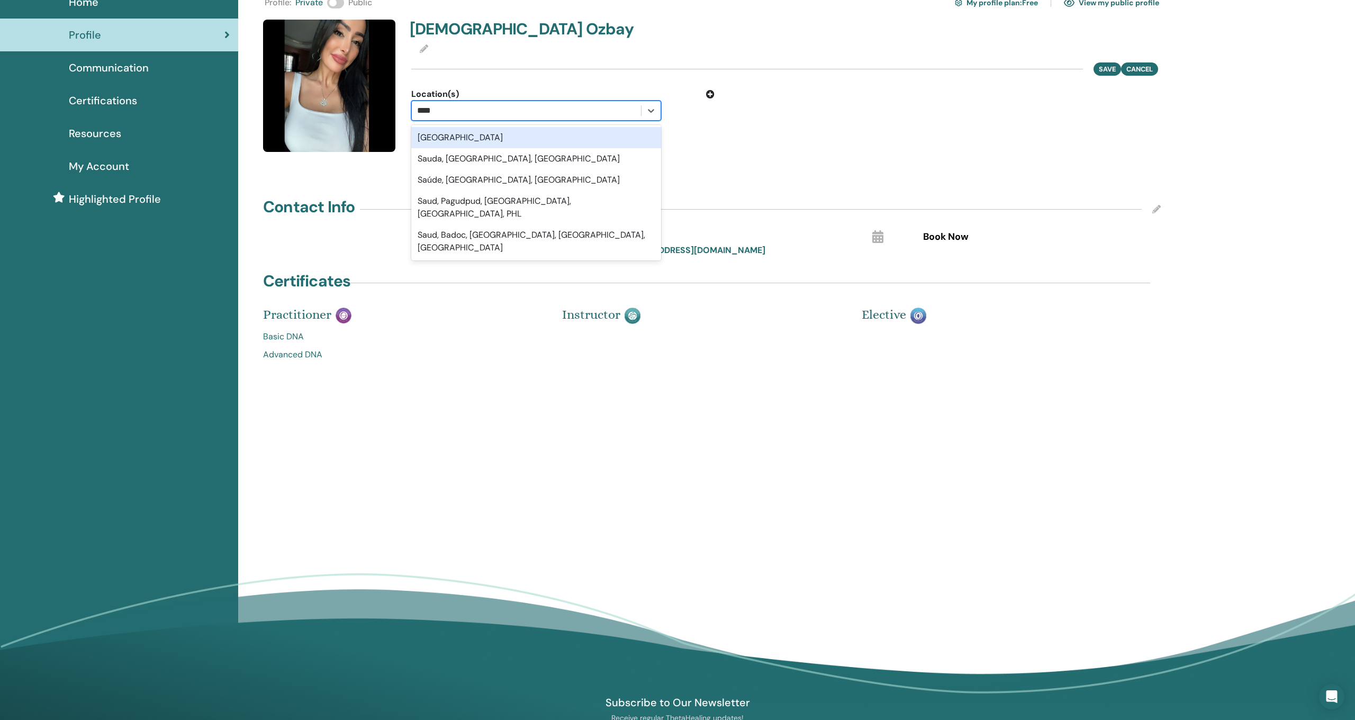
click at [609, 134] on div "[GEOGRAPHIC_DATA]" at bounding box center [536, 137] width 250 height 21
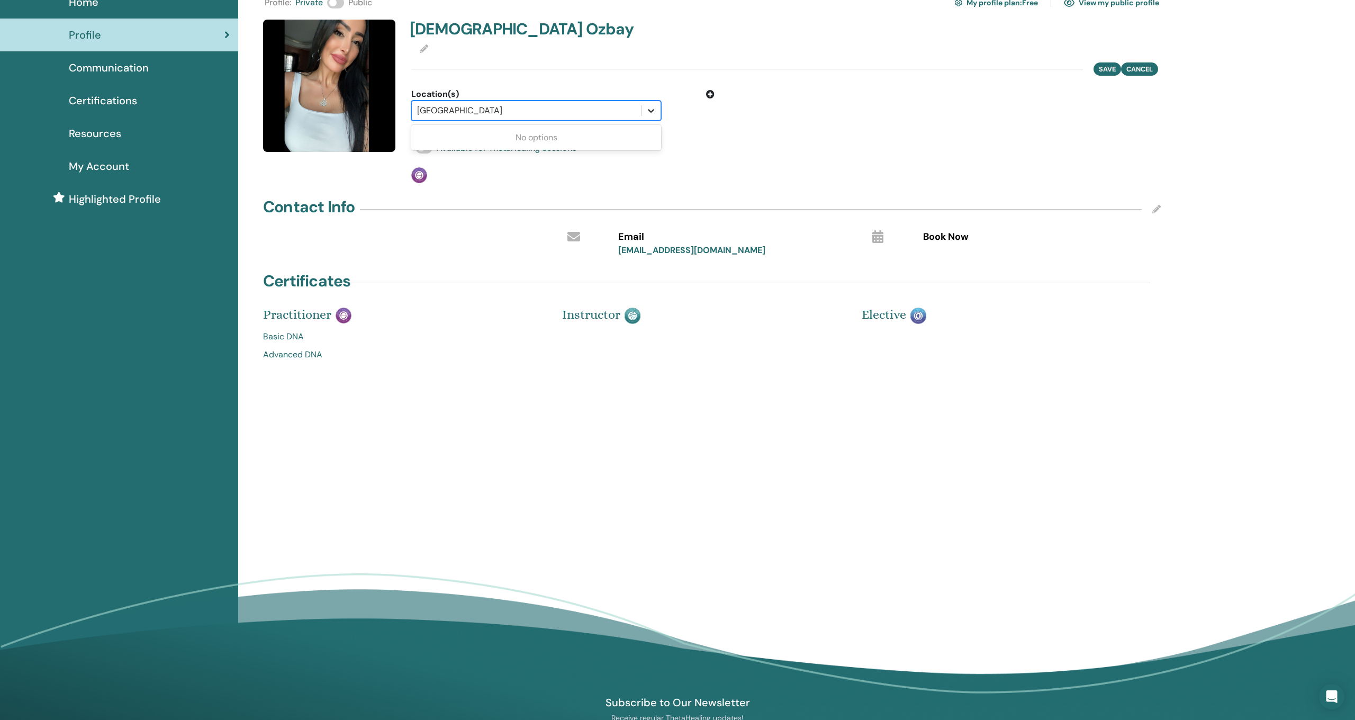
click at [654, 112] on icon at bounding box center [651, 110] width 11 height 11
click at [635, 136] on div "No options" at bounding box center [536, 137] width 250 height 21
click at [598, 107] on div at bounding box center [526, 110] width 219 height 15
click at [427, 131] on span at bounding box center [423, 135] width 17 height 12
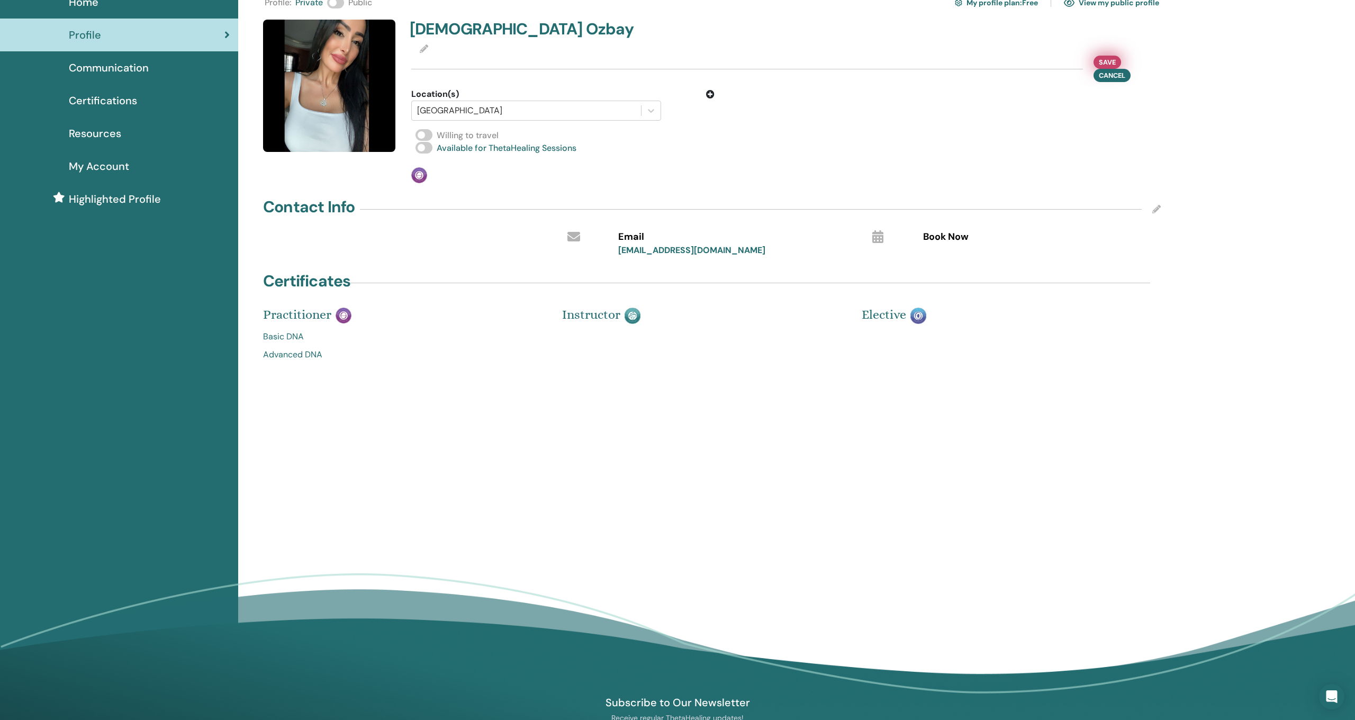
click at [1105, 59] on span "Save" at bounding box center [1107, 62] width 17 height 11
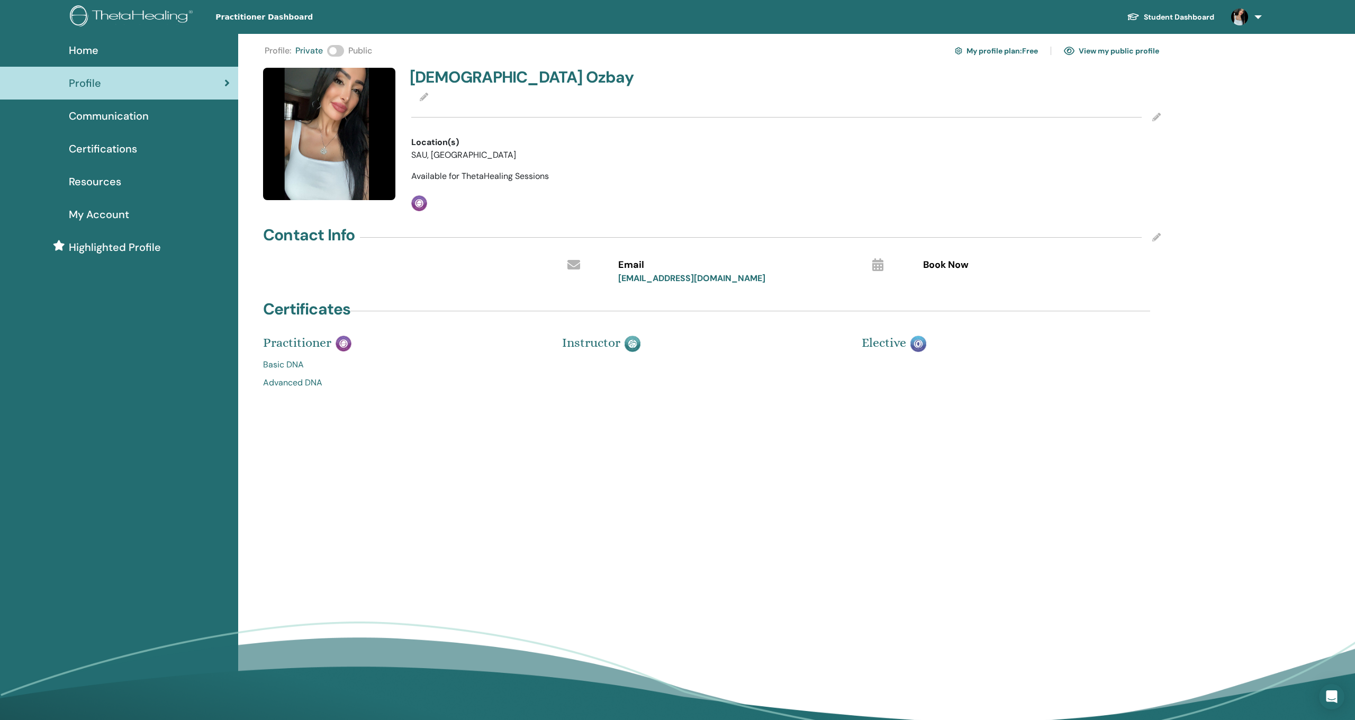
scroll to position [0, 0]
click at [1108, 48] on link "View my public profile" at bounding box center [1111, 50] width 95 height 17
